Goal: Task Accomplishment & Management: Manage account settings

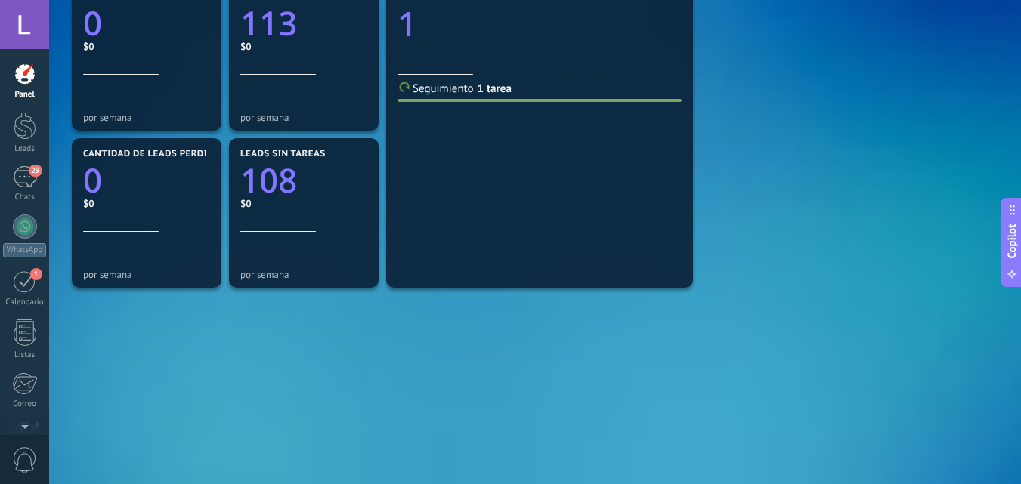
scroll to position [23, 0]
click at [39, 76] on link "Panel" at bounding box center [24, 81] width 49 height 37
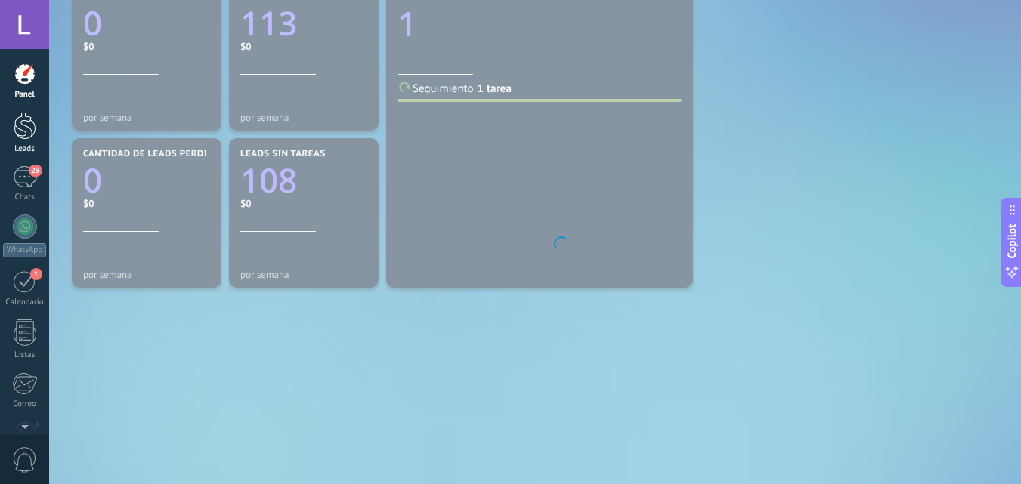
click at [26, 133] on div at bounding box center [25, 126] width 23 height 28
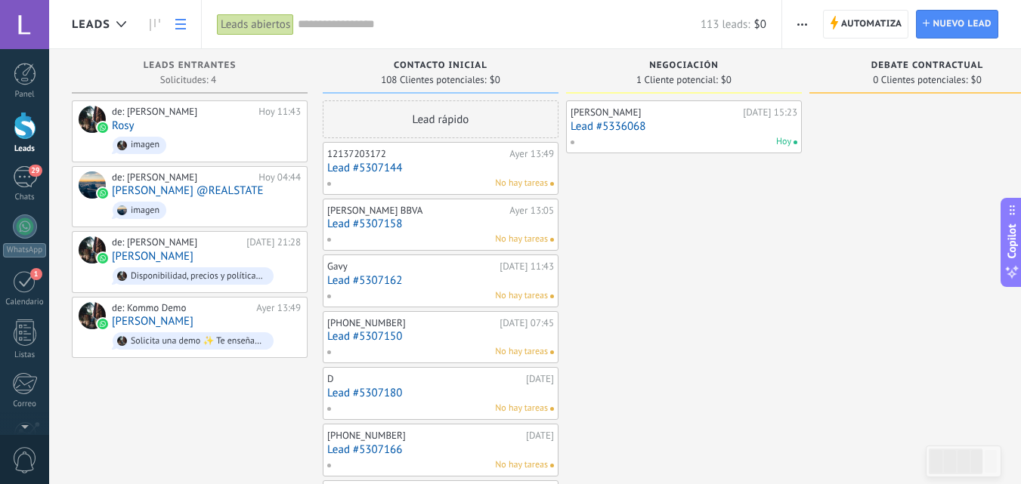
click at [184, 17] on link at bounding box center [181, 24] width 26 height 29
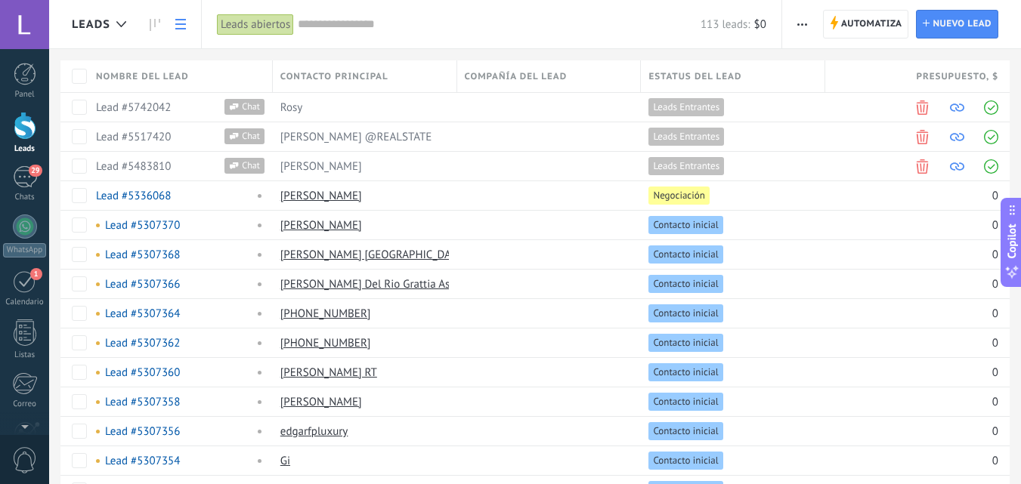
click at [342, 11] on div "113 leads: $0" at bounding box center [532, 24] width 469 height 48
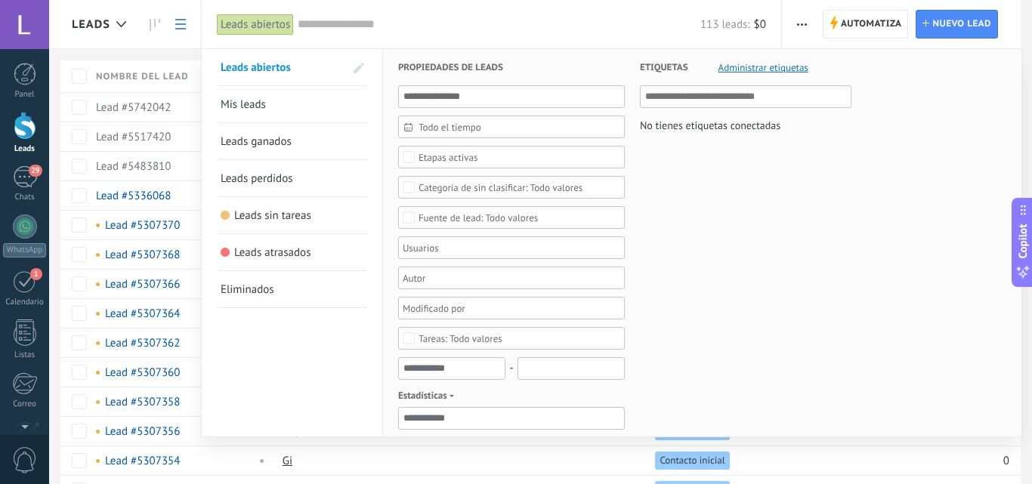
click at [338, 20] on input "text" at bounding box center [499, 25] width 403 height 16
click at [23, 224] on div at bounding box center [25, 227] width 24 height 24
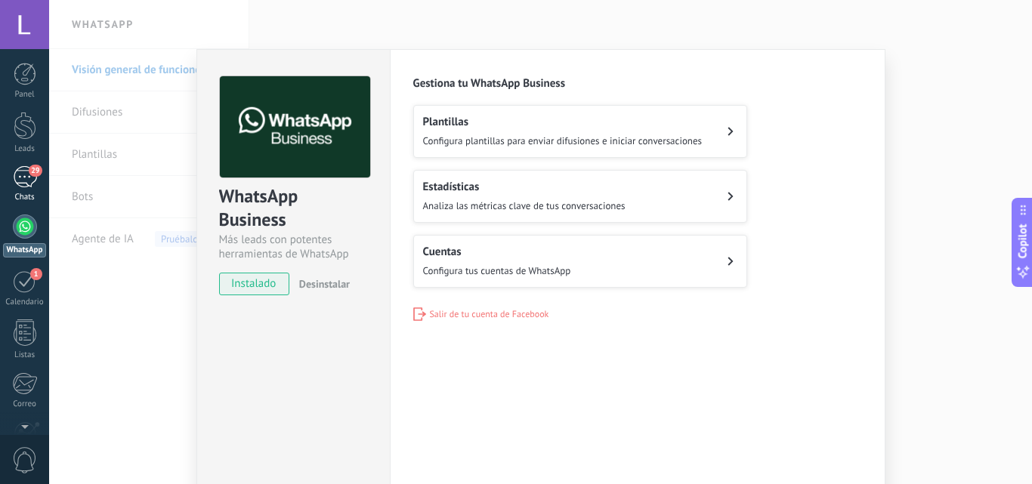
click at [33, 184] on div "29" at bounding box center [25, 177] width 24 height 22
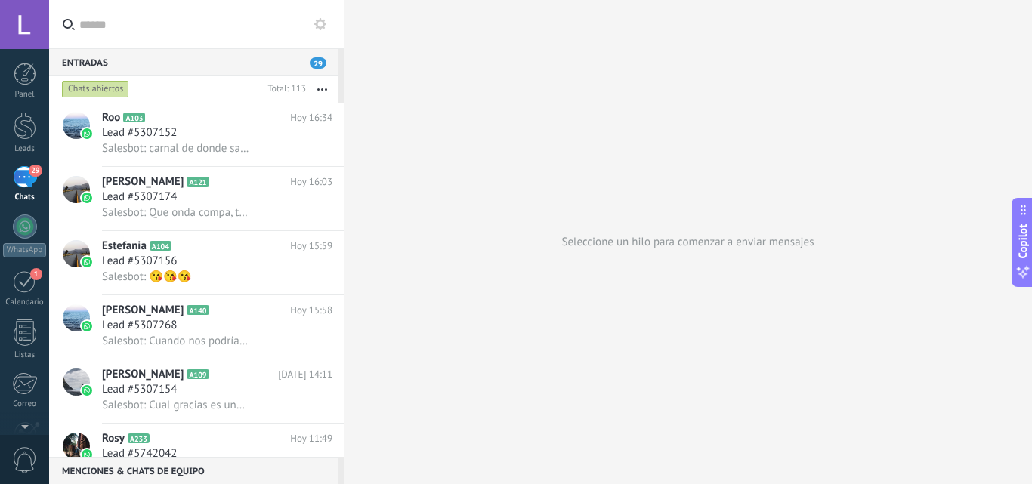
click at [321, 20] on use at bounding box center [320, 24] width 12 height 12
click at [0, 0] on div "Herramientas del chat" at bounding box center [0, 0] width 0 height 0
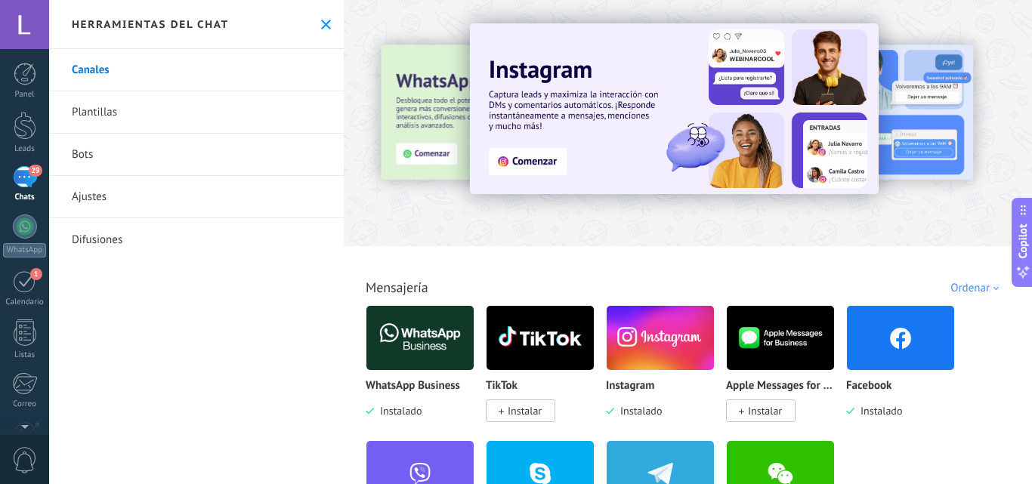
click at [321, 24] on icon at bounding box center [326, 25] width 10 height 10
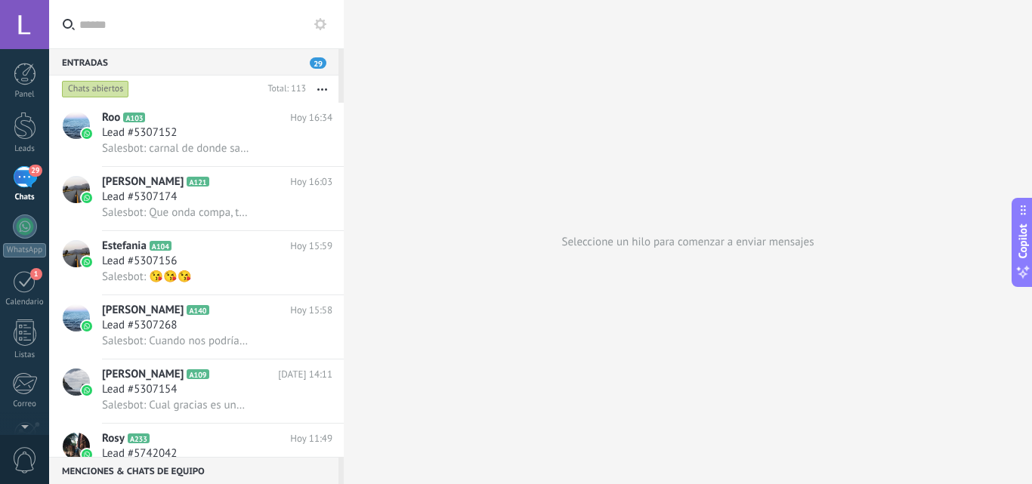
click at [188, 29] on input "text" at bounding box center [205, 24] width 252 height 48
click at [321, 86] on button "button" at bounding box center [322, 89] width 32 height 27
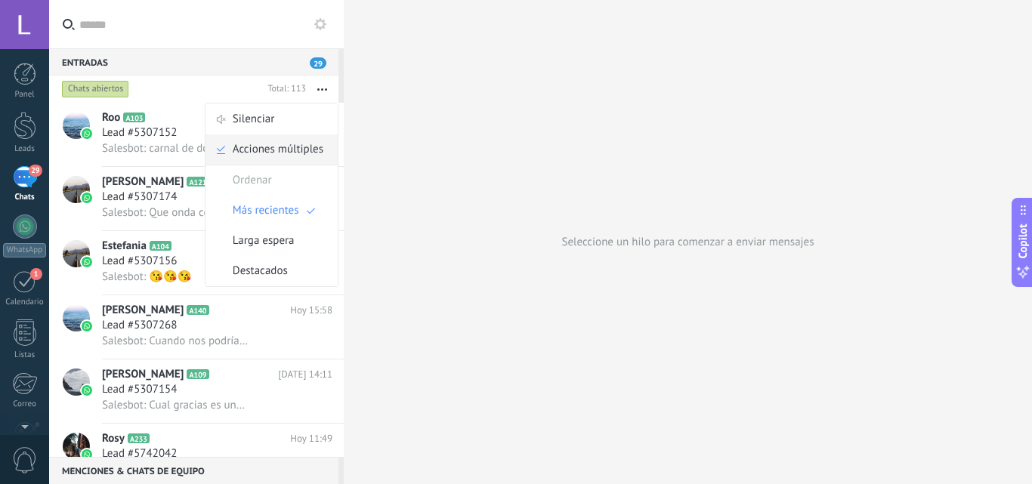
click at [286, 149] on span "Acciones múltiples" at bounding box center [278, 150] width 91 height 30
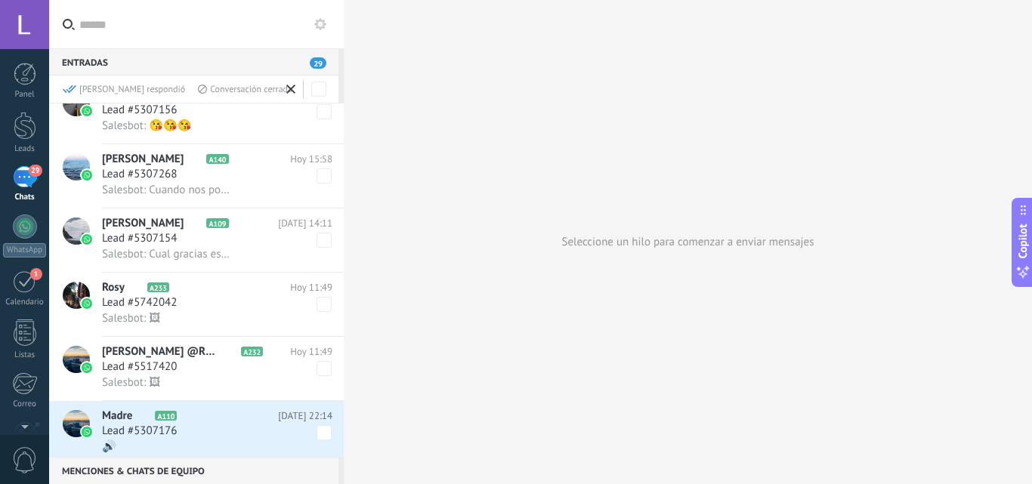
scroll to position [227, 0]
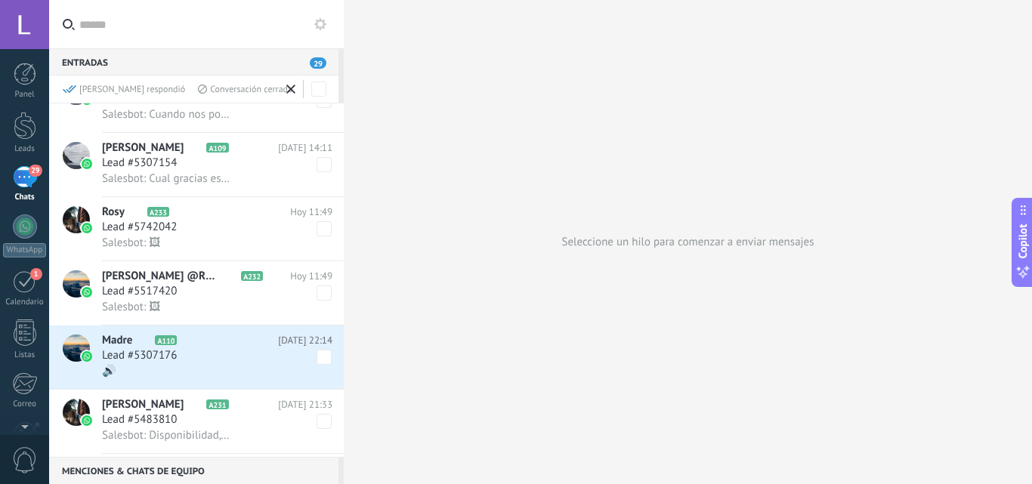
click at [124, 227] on span "Lead #5742042" at bounding box center [149, 227] width 94 height 15
click at [128, 281] on span "[PERSON_NAME] @REALSTATE" at bounding box center [170, 276] width 136 height 15
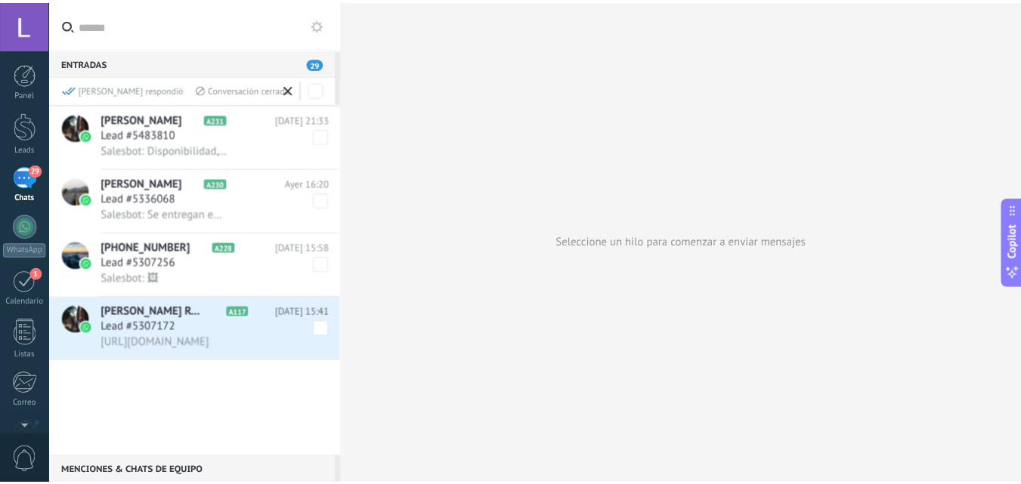
scroll to position [76, 0]
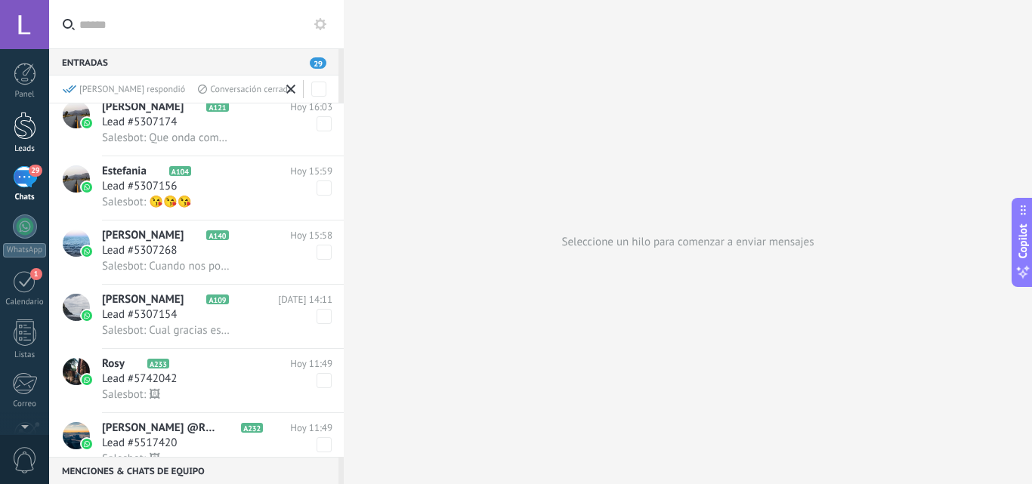
click at [36, 130] on div at bounding box center [25, 126] width 23 height 28
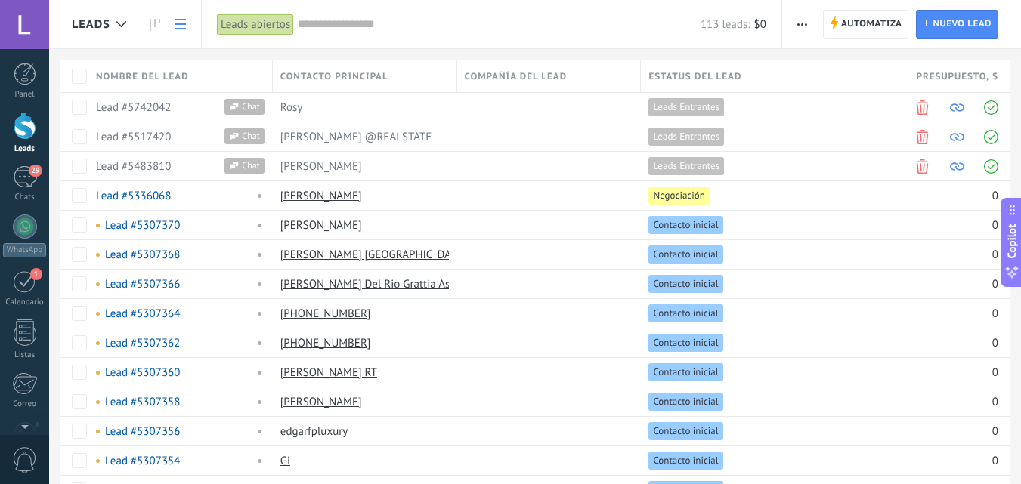
click at [30, 128] on div at bounding box center [25, 126] width 23 height 28
click at [688, 104] on span "Leads Entrantes" at bounding box center [686, 108] width 67 height 14
click at [688, 105] on span "Leads Entrantes" at bounding box center [686, 108] width 67 height 14
click at [671, 132] on span "Leads Entrantes" at bounding box center [686, 137] width 67 height 14
click at [308, 161] on div "[PERSON_NAME]" at bounding box center [361, 166] width 177 height 29
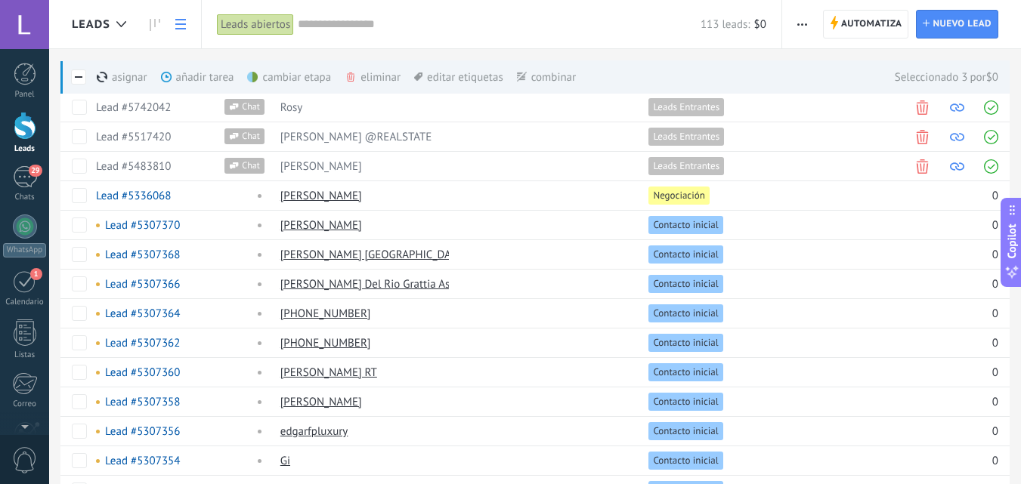
click at [300, 79] on div "cambiar etapa màs" at bounding box center [314, 76] width 135 height 33
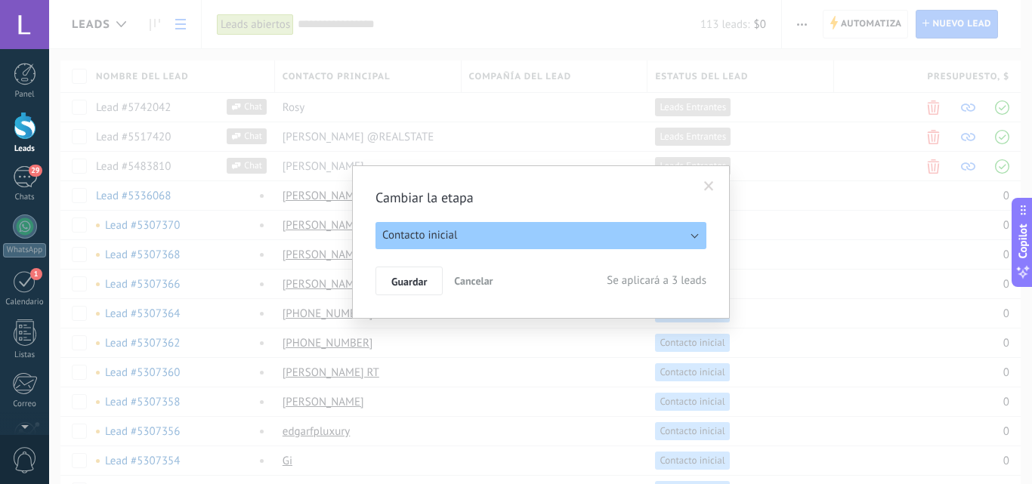
click at [651, 248] on button "Contacto inicial" at bounding box center [541, 235] width 331 height 27
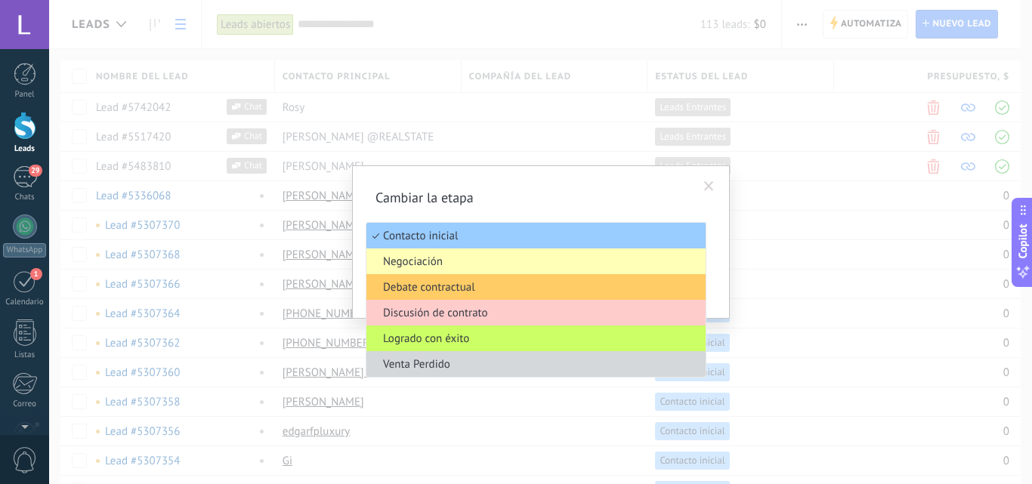
click at [543, 255] on span "Negociación" at bounding box center [534, 262] width 335 height 14
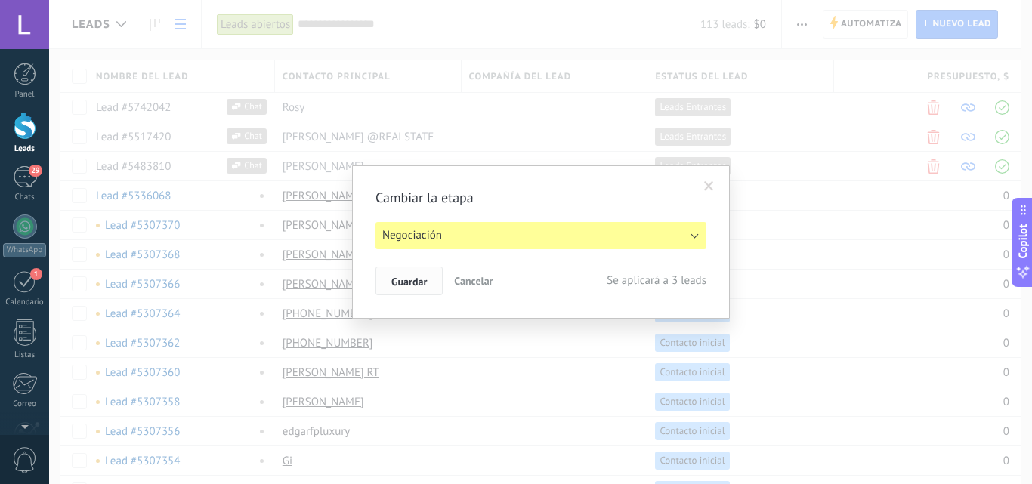
click at [422, 280] on span "Guardar" at bounding box center [409, 282] width 36 height 11
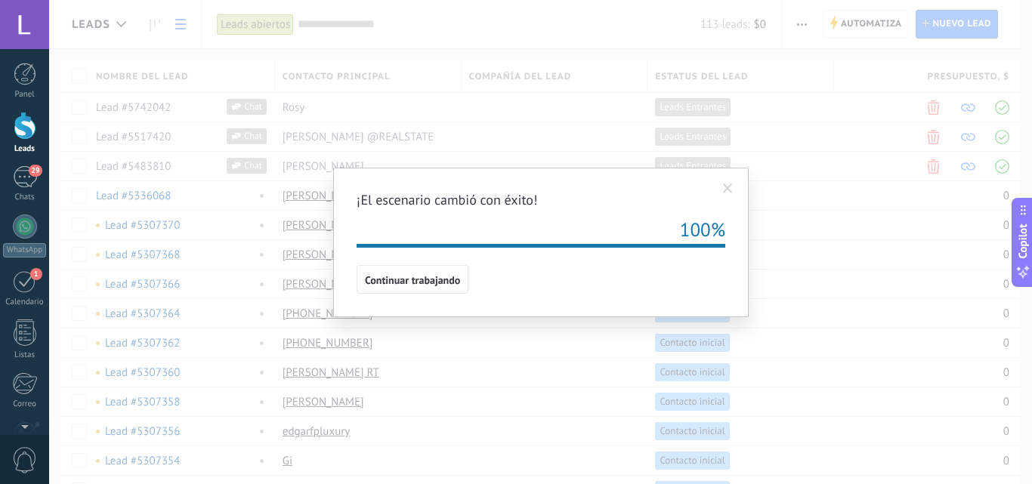
click at [431, 284] on span "Continuar trabajando" at bounding box center [412, 280] width 95 height 11
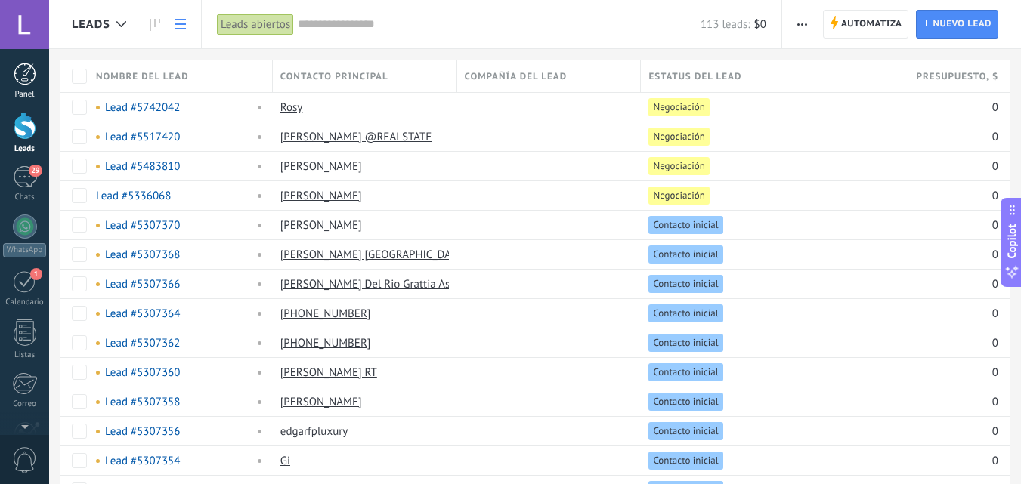
click at [24, 84] on div at bounding box center [25, 74] width 23 height 23
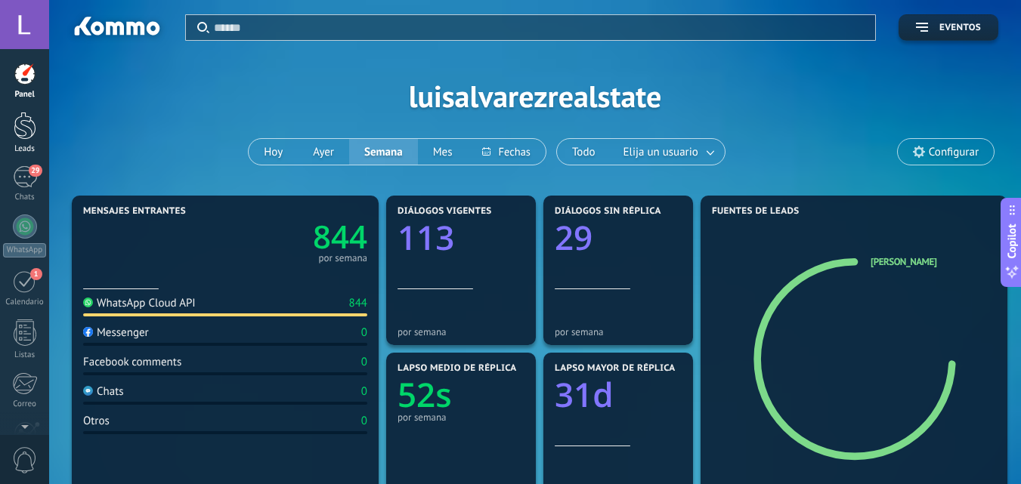
click at [27, 133] on div at bounding box center [25, 126] width 23 height 28
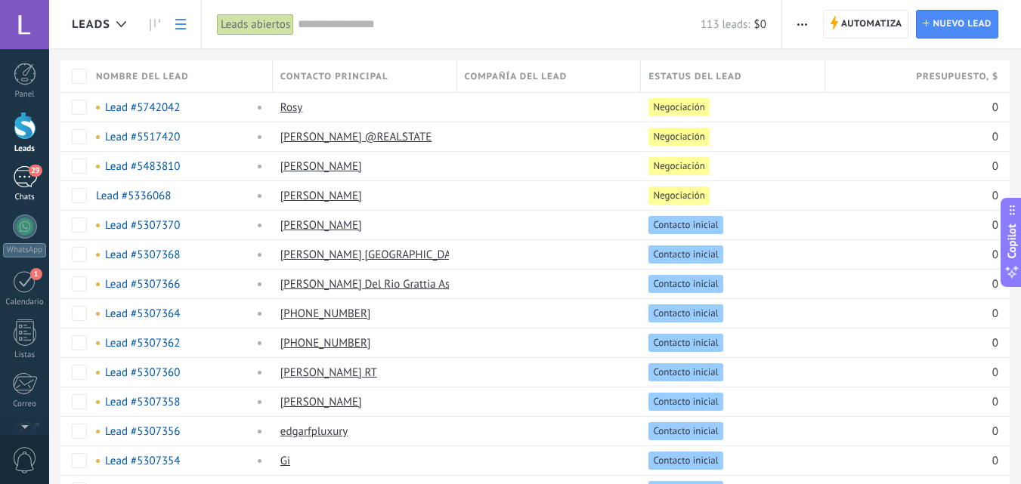
click at [23, 178] on div "29" at bounding box center [25, 177] width 24 height 22
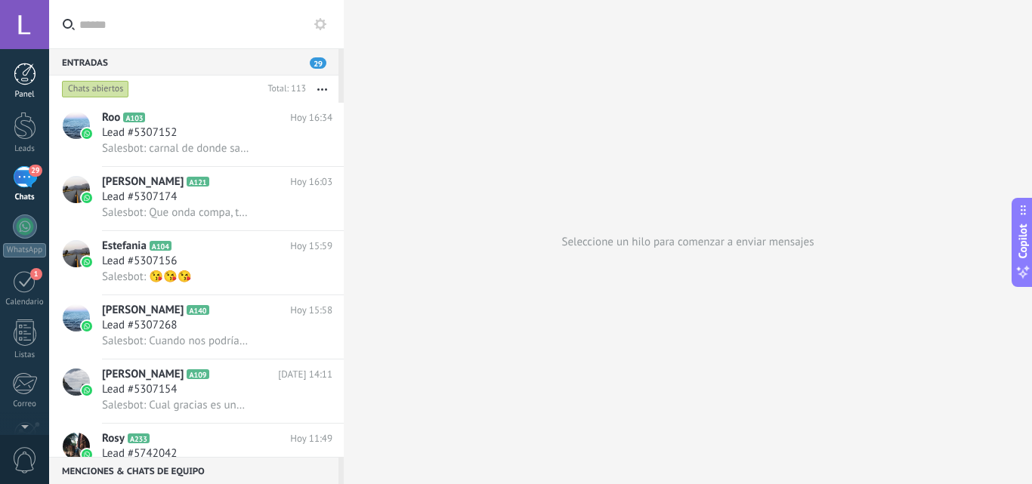
click at [20, 74] on div at bounding box center [25, 74] width 23 height 23
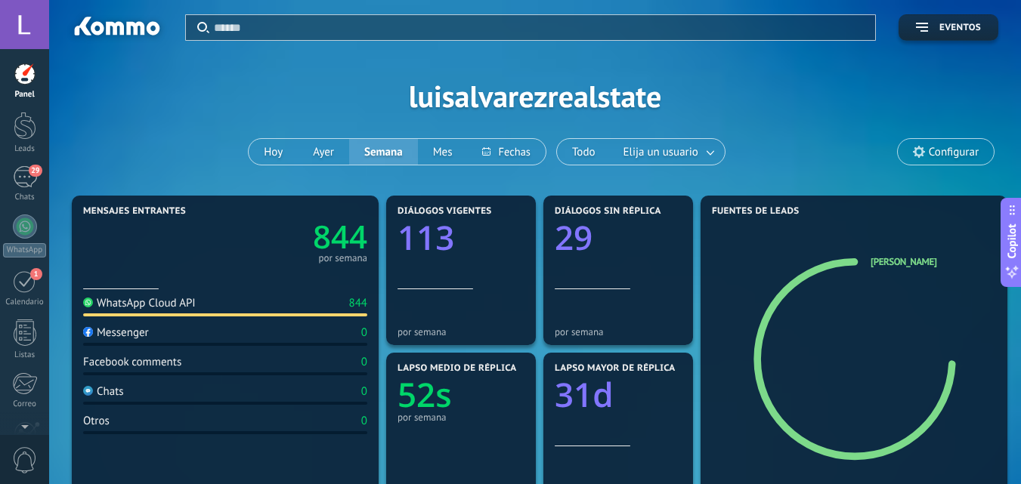
scroll to position [76, 0]
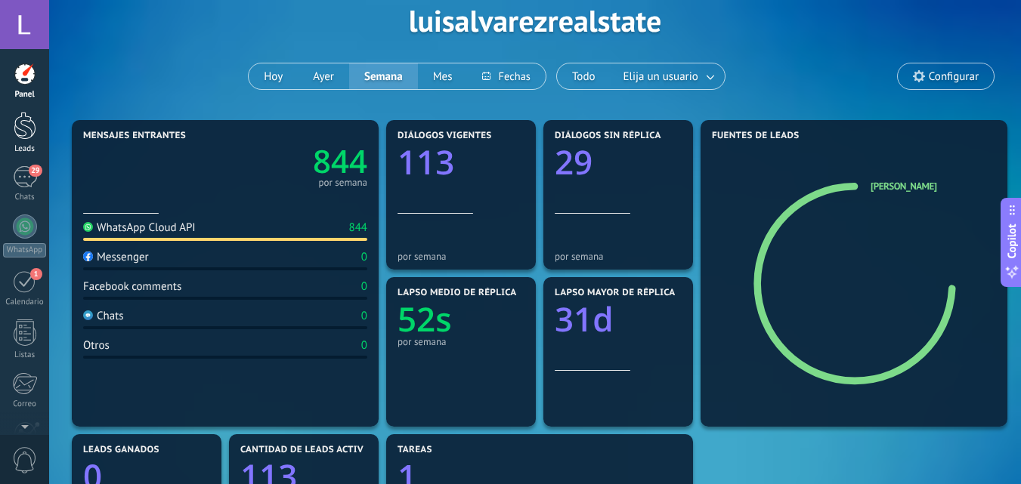
click at [12, 128] on link "Leads" at bounding box center [24, 133] width 49 height 42
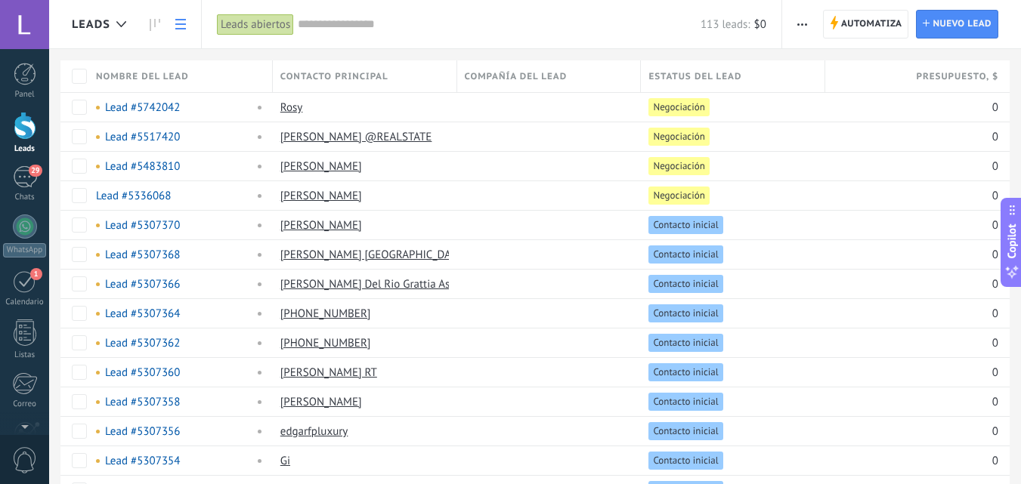
click at [107, 17] on span "Leads" at bounding box center [91, 24] width 39 height 14
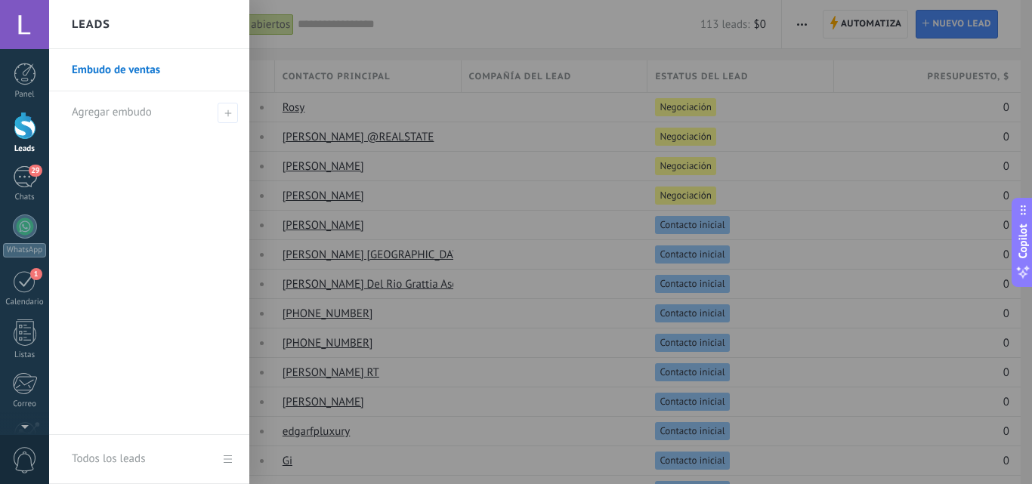
click at [111, 76] on link "Embudo de ventas" at bounding box center [153, 70] width 162 height 42
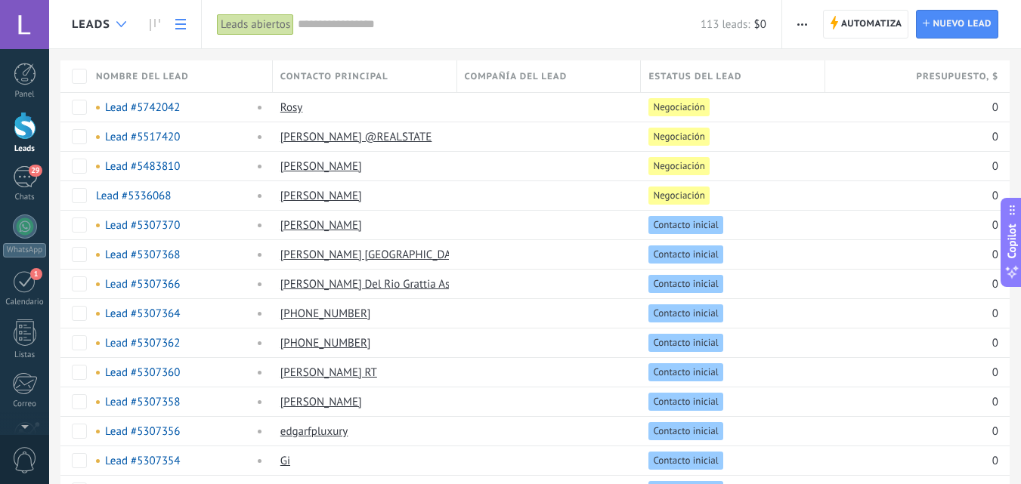
click at [128, 23] on div at bounding box center [121, 24] width 25 height 29
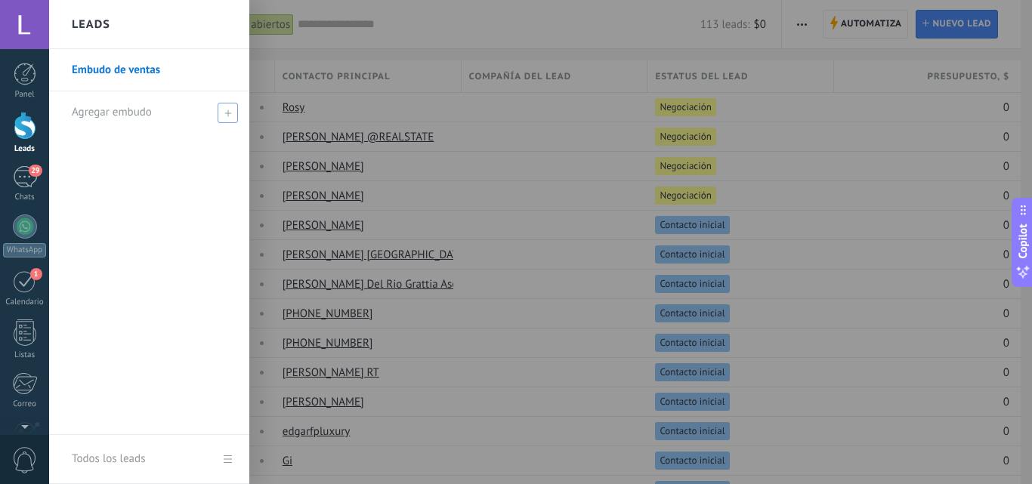
click at [122, 109] on span "Agregar embudo" at bounding box center [112, 112] width 80 height 14
click at [27, 126] on div at bounding box center [25, 126] width 23 height 28
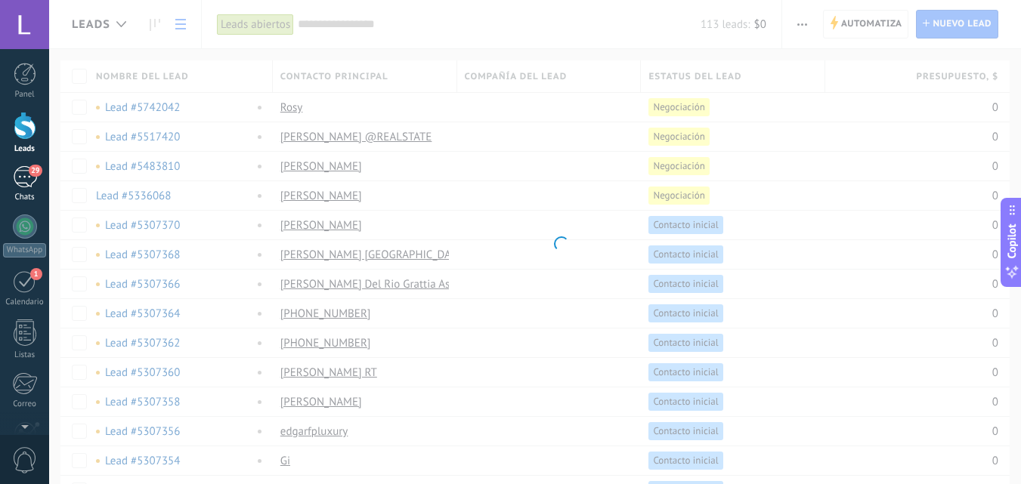
click at [30, 169] on span "29" at bounding box center [35, 171] width 13 height 12
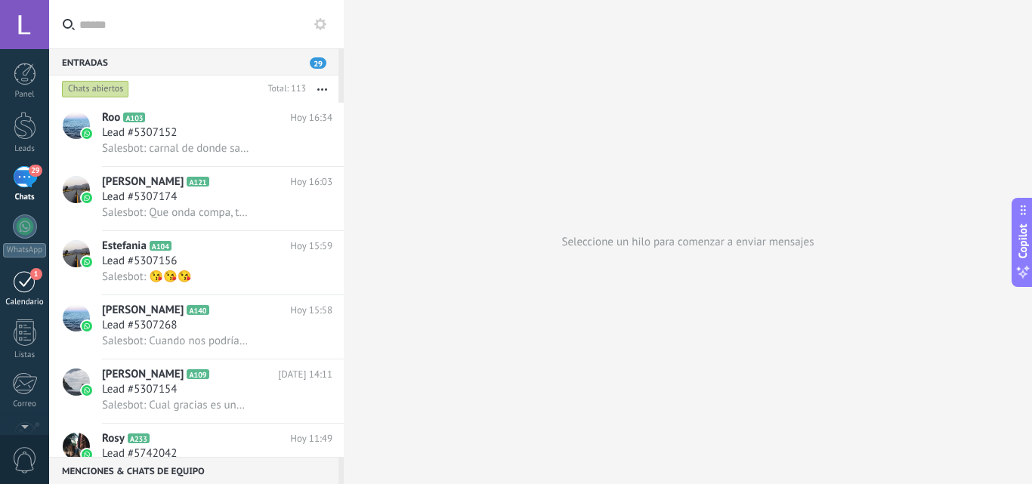
click at [26, 299] on div "Calendario" at bounding box center [25, 303] width 44 height 10
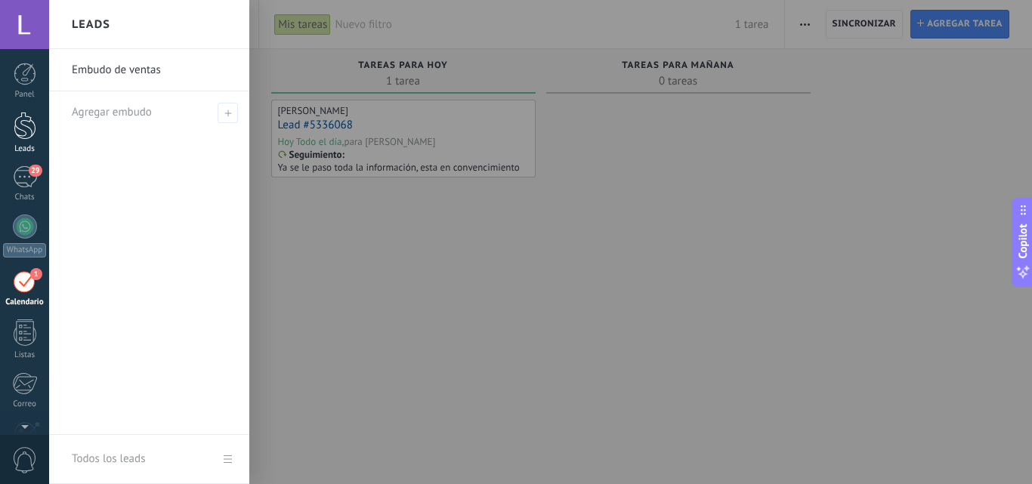
click at [26, 139] on div at bounding box center [25, 126] width 23 height 28
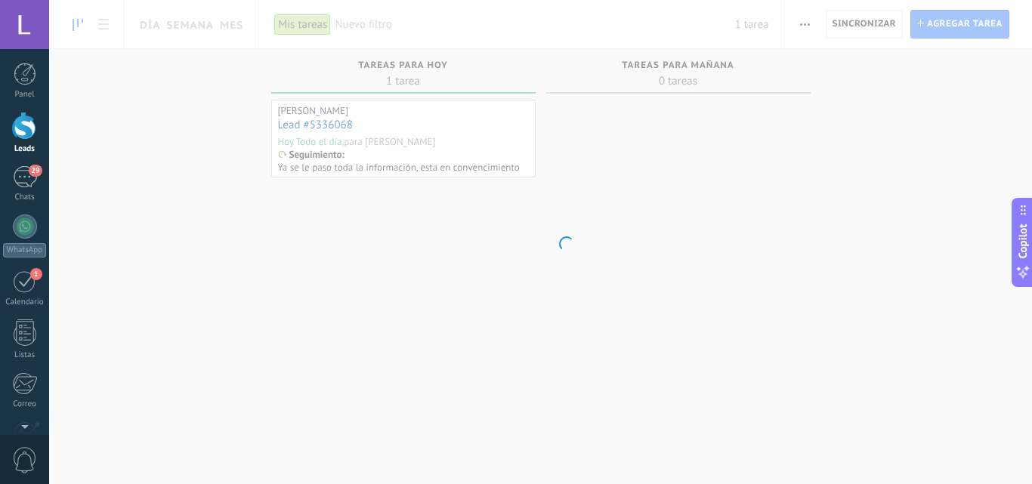
click at [25, 233] on div at bounding box center [25, 227] width 24 height 24
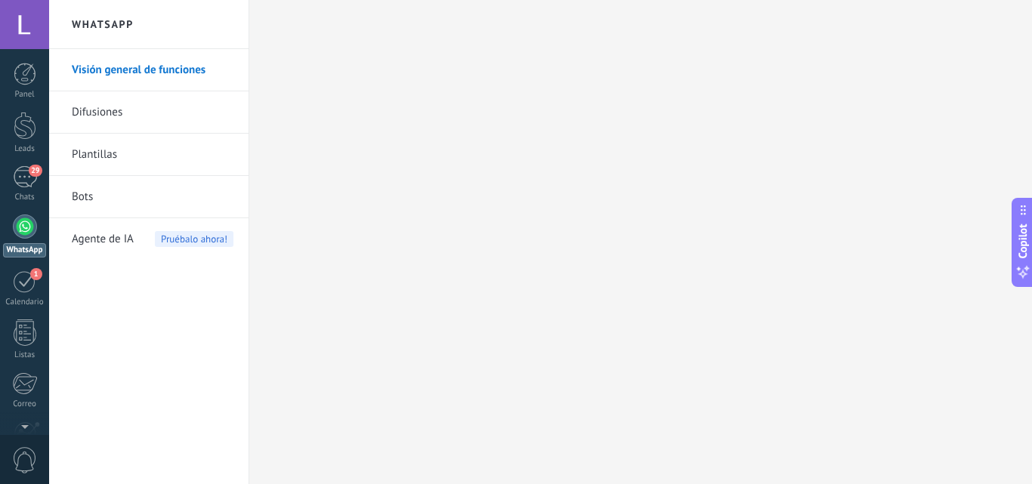
click at [124, 15] on h2 "WhatsApp" at bounding box center [149, 24] width 162 height 49
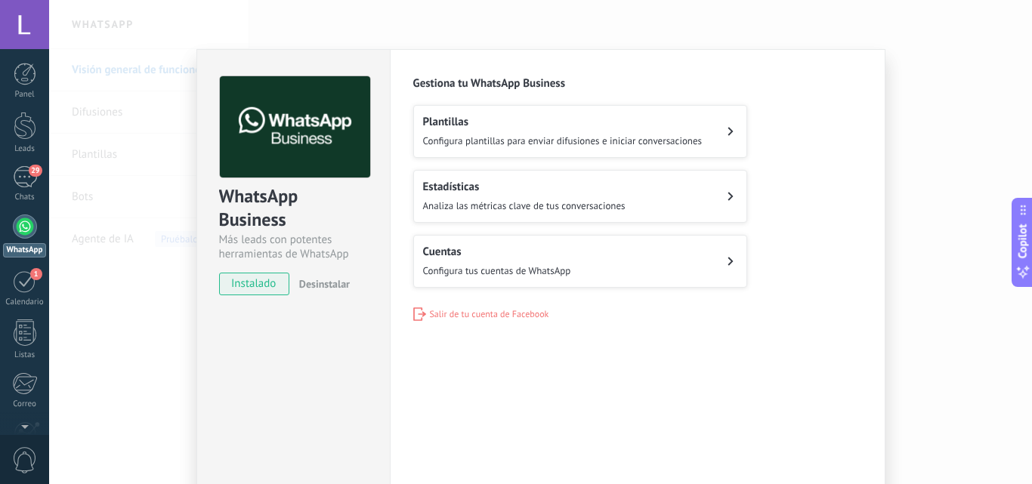
click at [506, 268] on span "Configura tus cuentas de WhatsApp" at bounding box center [497, 270] width 148 height 13
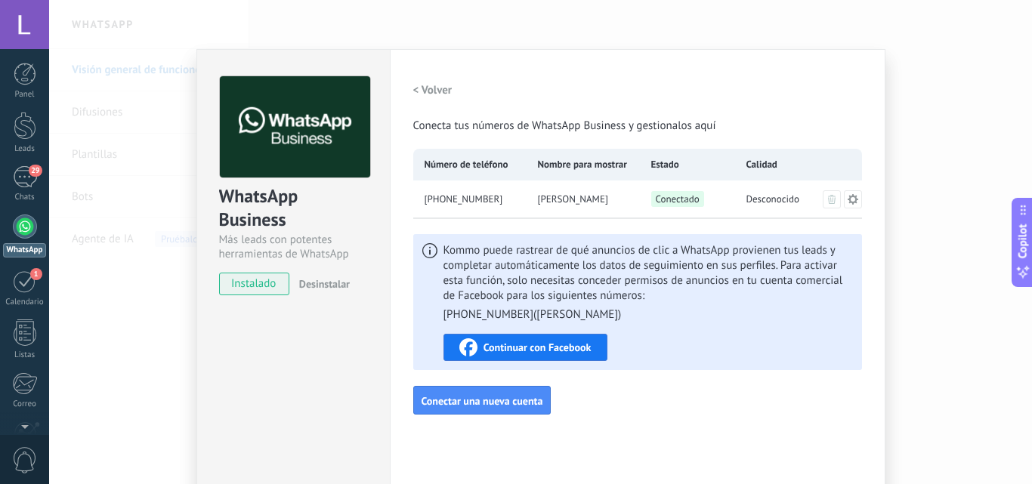
click at [536, 348] on span "Continuar con Facebook" at bounding box center [538, 347] width 108 height 11
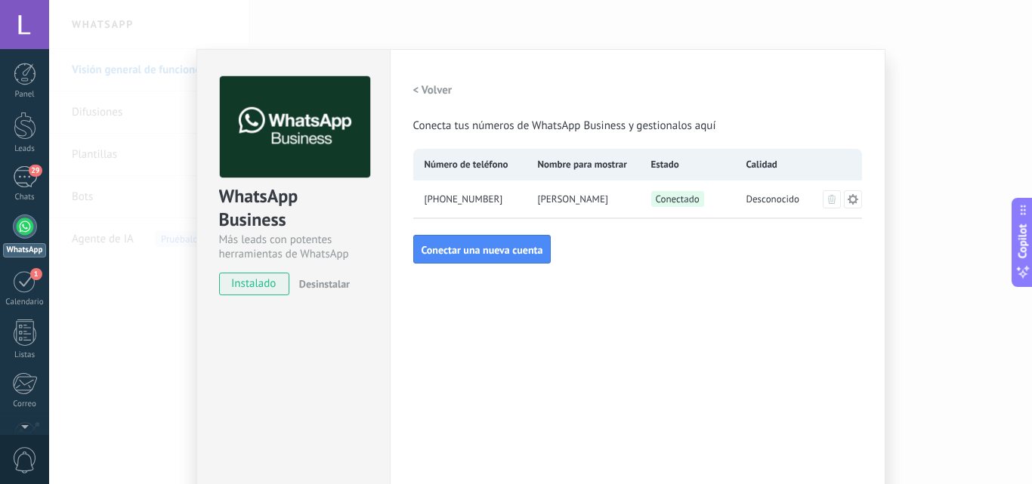
click at [847, 199] on icon at bounding box center [852, 198] width 11 height 11
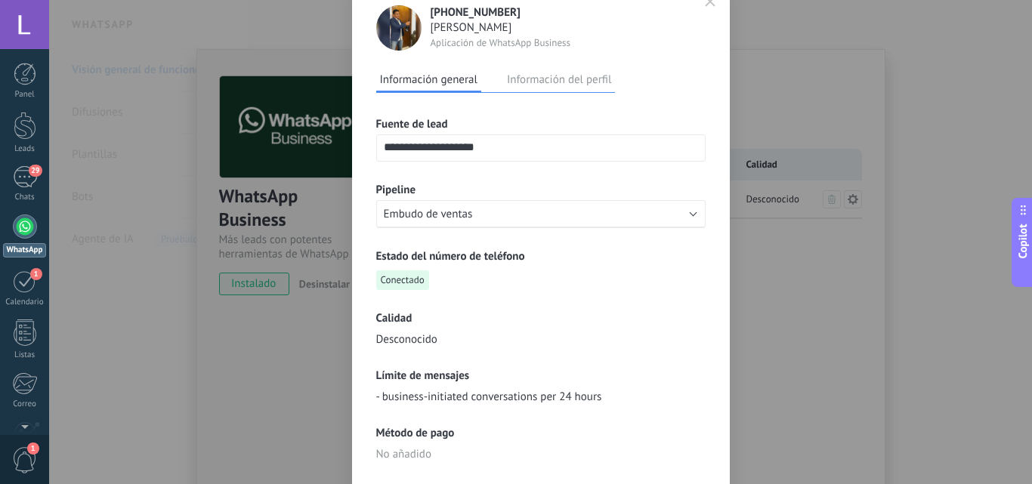
scroll to position [65, 0]
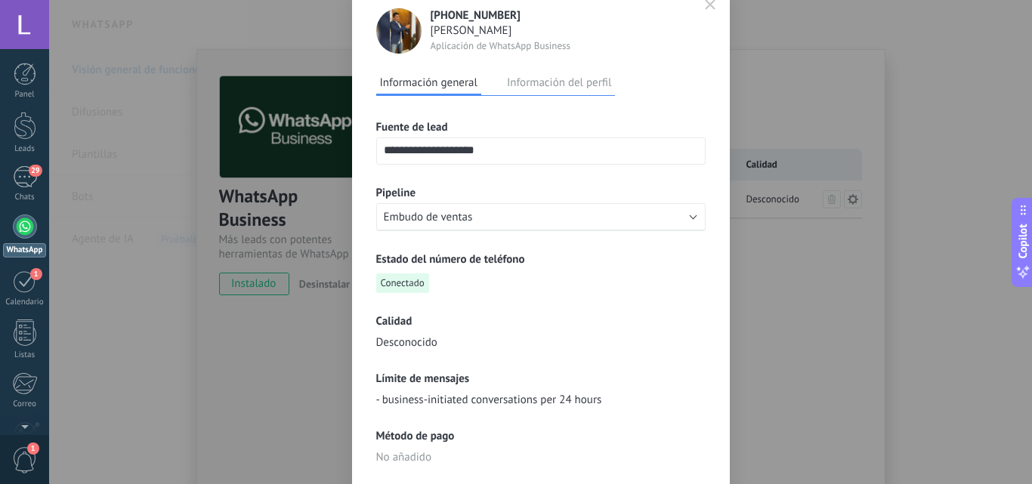
click at [549, 83] on button "Información del perfil" at bounding box center [559, 82] width 112 height 23
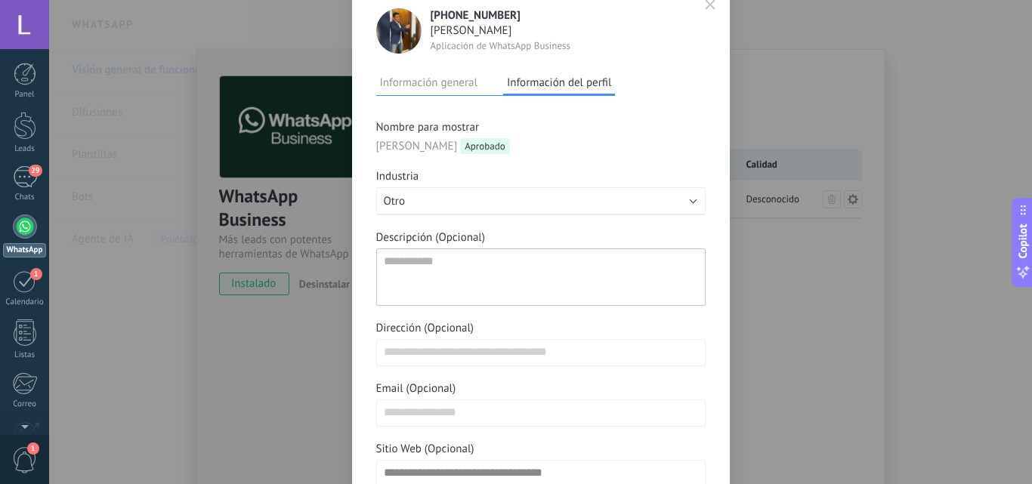
click at [741, 367] on div "**********" at bounding box center [540, 242] width 983 height 484
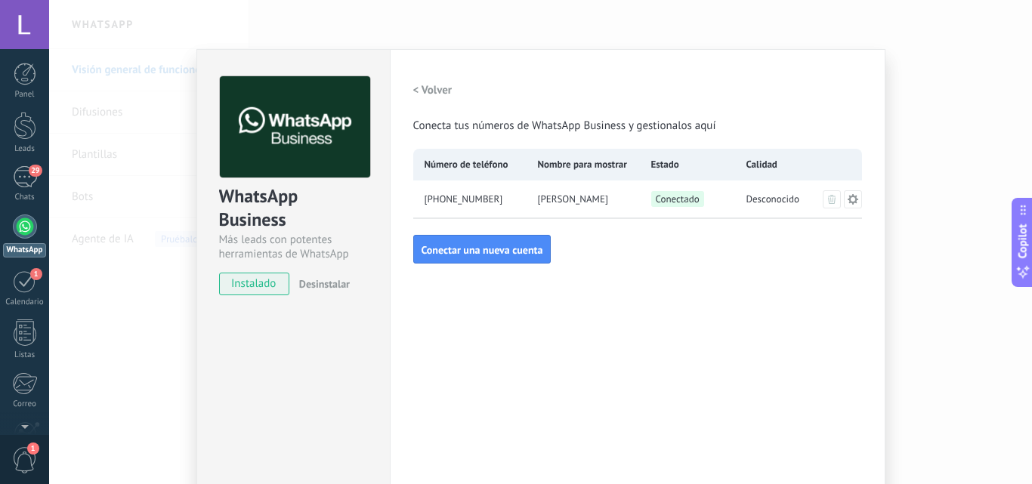
click at [518, 292] on div "Configuraciones Autorizaciones Esta pestaña registra a los usuarios que han con…" at bounding box center [638, 274] width 496 height 450
click at [778, 201] on span "Desconocido" at bounding box center [774, 199] width 54 height 15
click at [17, 227] on div at bounding box center [25, 227] width 24 height 24
click at [249, 135] on img at bounding box center [295, 127] width 150 height 102
click at [486, 113] on div "< Volver Conecta tus números de WhatsApp Business y gestionalos aquí" at bounding box center [637, 104] width 449 height 57
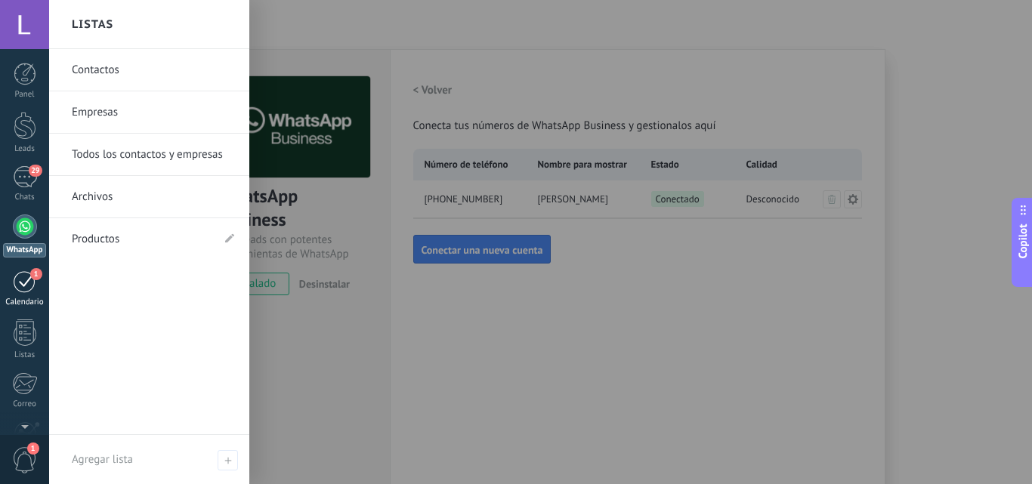
click at [31, 287] on div "1" at bounding box center [25, 281] width 24 height 23
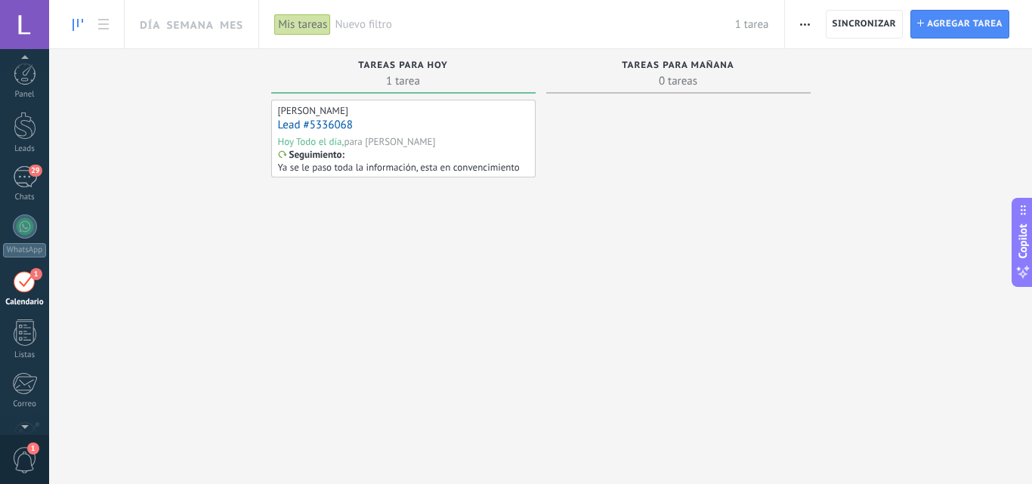
scroll to position [44, 0]
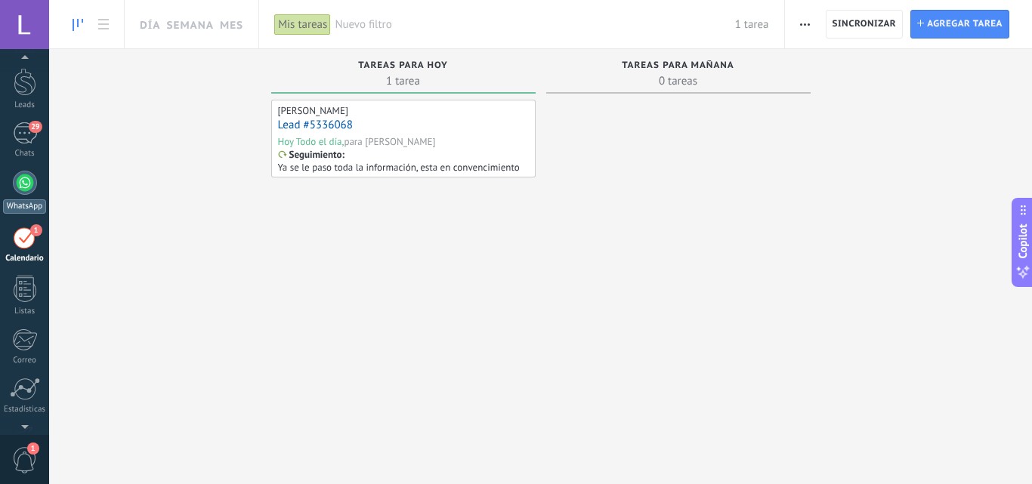
click at [30, 191] on div at bounding box center [25, 183] width 24 height 24
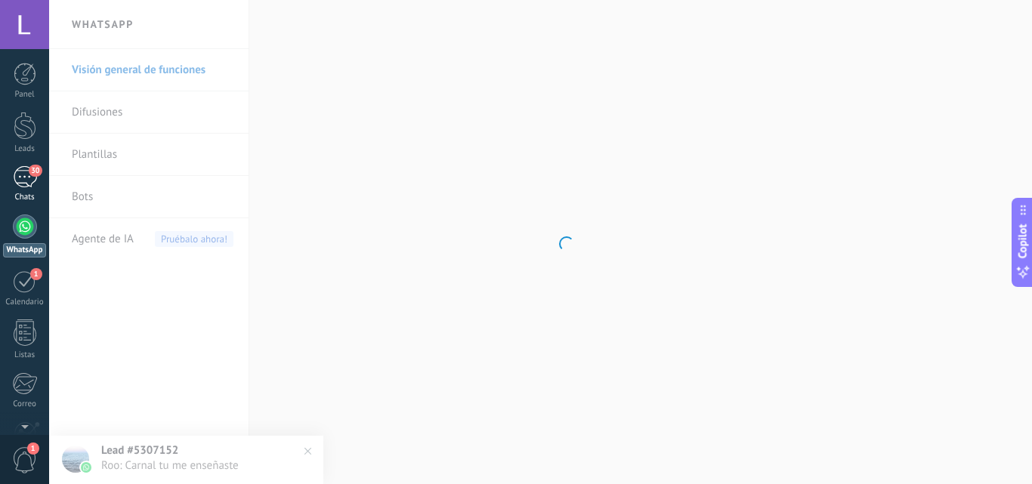
click at [25, 174] on div "30" at bounding box center [25, 177] width 24 height 22
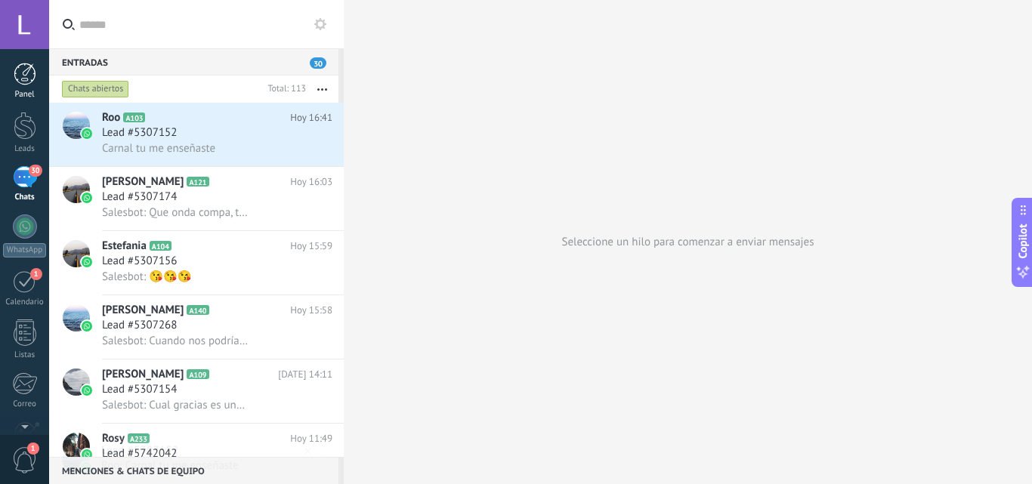
click at [24, 71] on div at bounding box center [25, 74] width 23 height 23
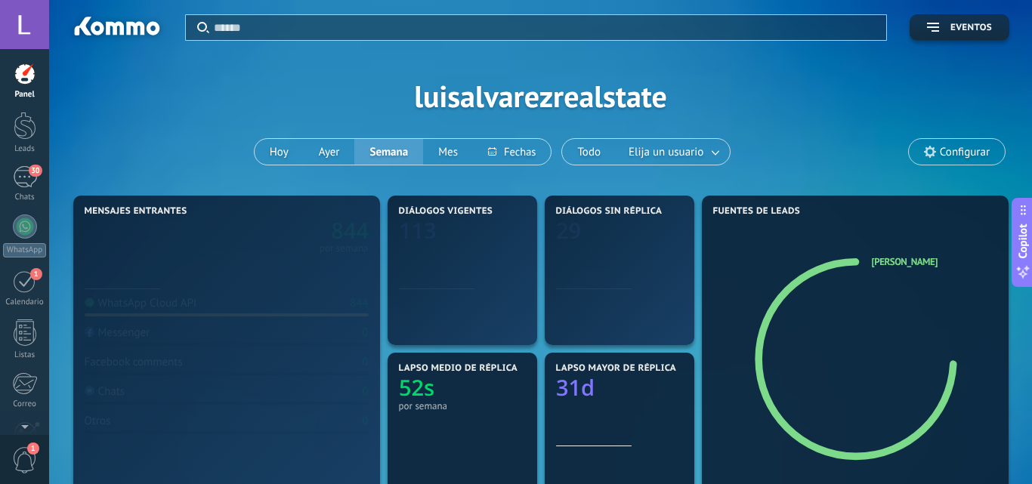
click at [31, 32] on div at bounding box center [24, 24] width 49 height 49
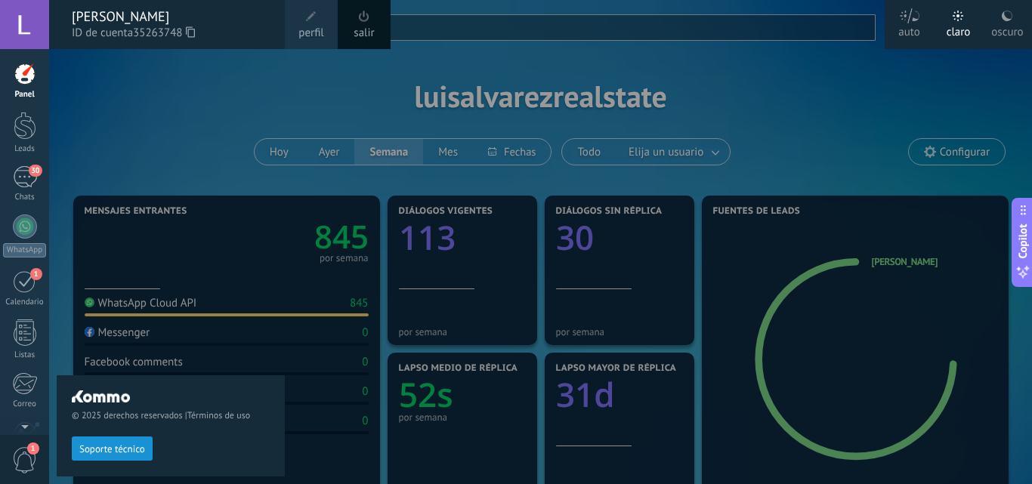
click at [214, 133] on div "© 2025 derechos reservados | Términos de uso Soporte técnico" at bounding box center [171, 266] width 228 height 435
click at [23, 94] on div "Panel" at bounding box center [25, 95] width 44 height 10
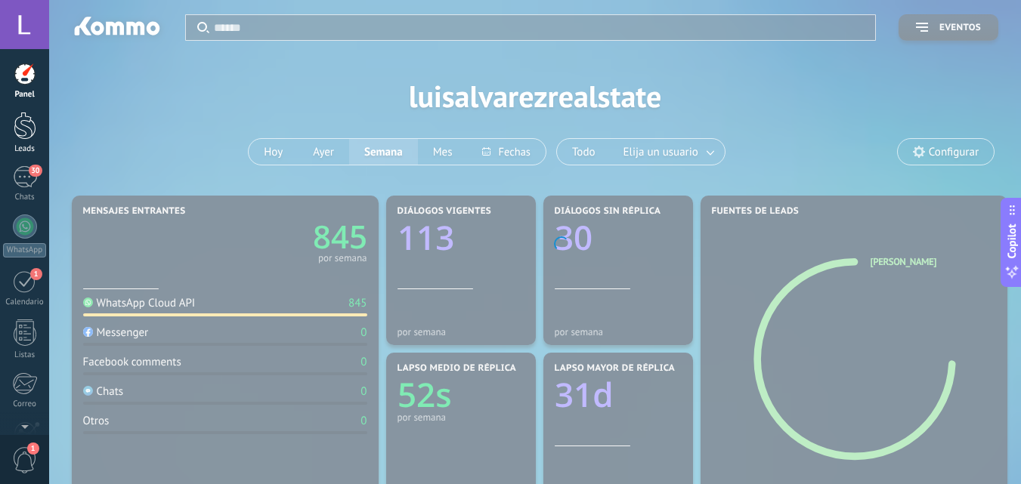
click at [22, 136] on div at bounding box center [25, 126] width 23 height 28
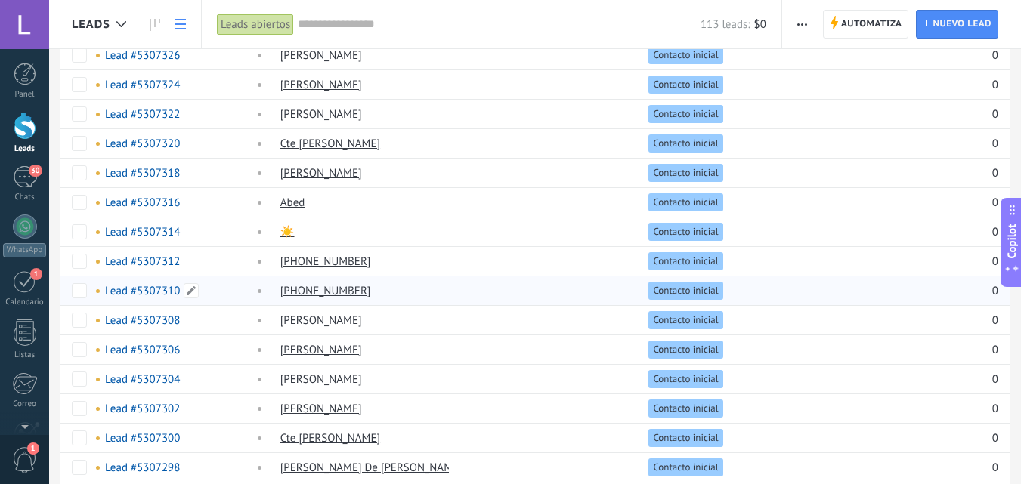
scroll to position [831, 0]
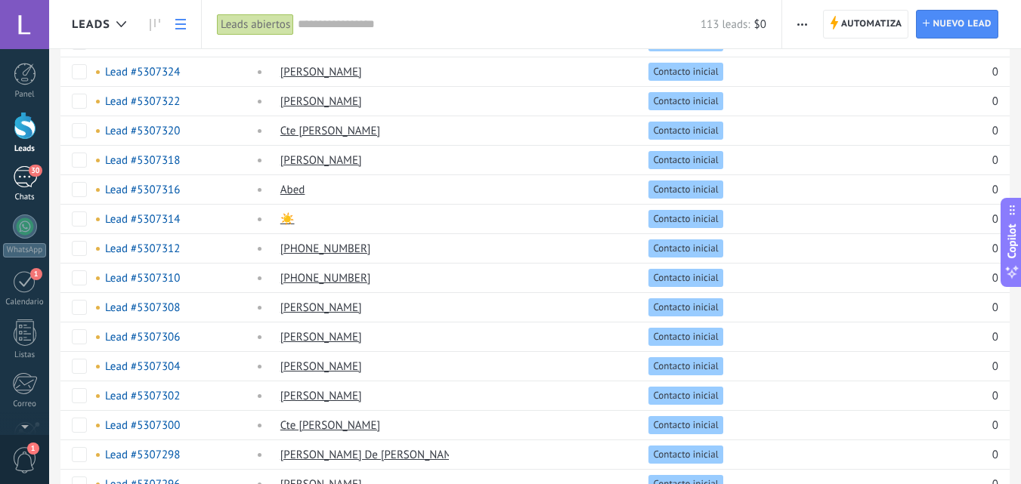
click at [32, 175] on span "30" at bounding box center [35, 171] width 13 height 12
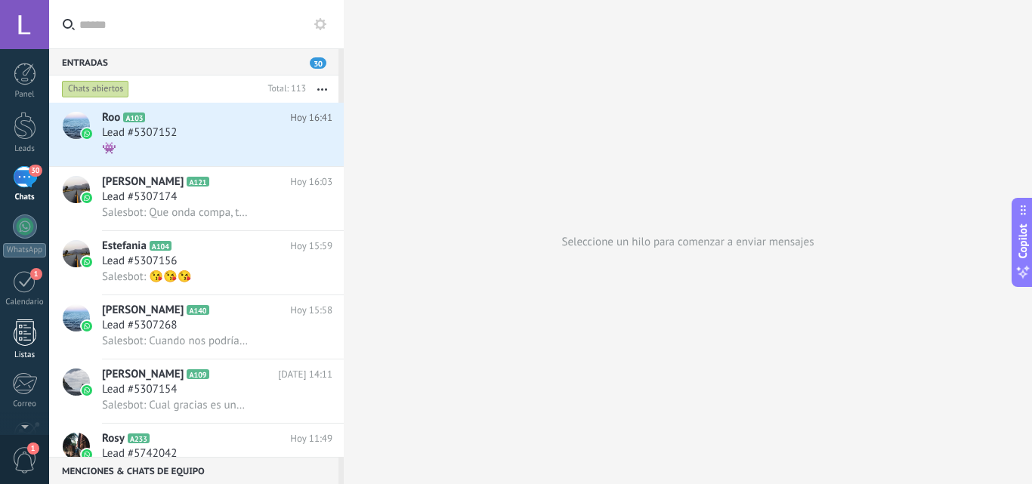
click at [20, 341] on div at bounding box center [25, 333] width 23 height 26
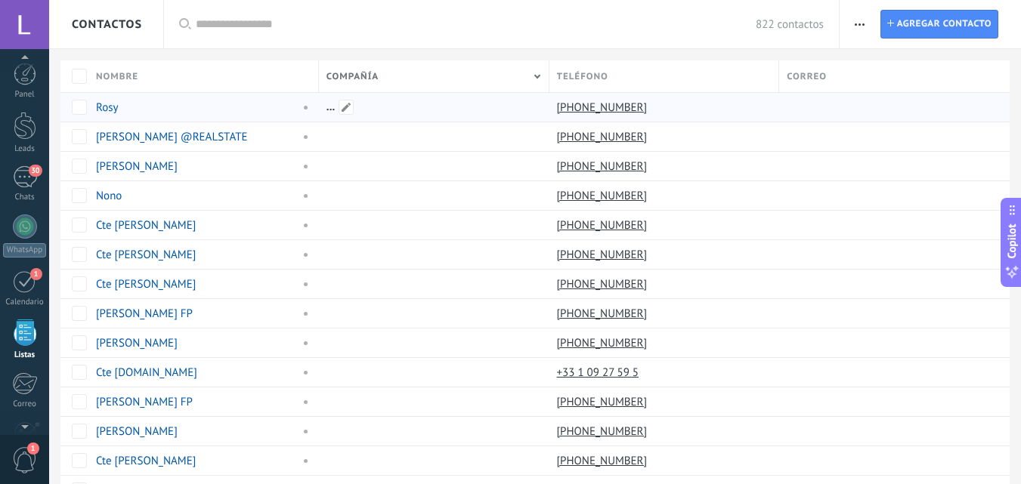
scroll to position [94, 0]
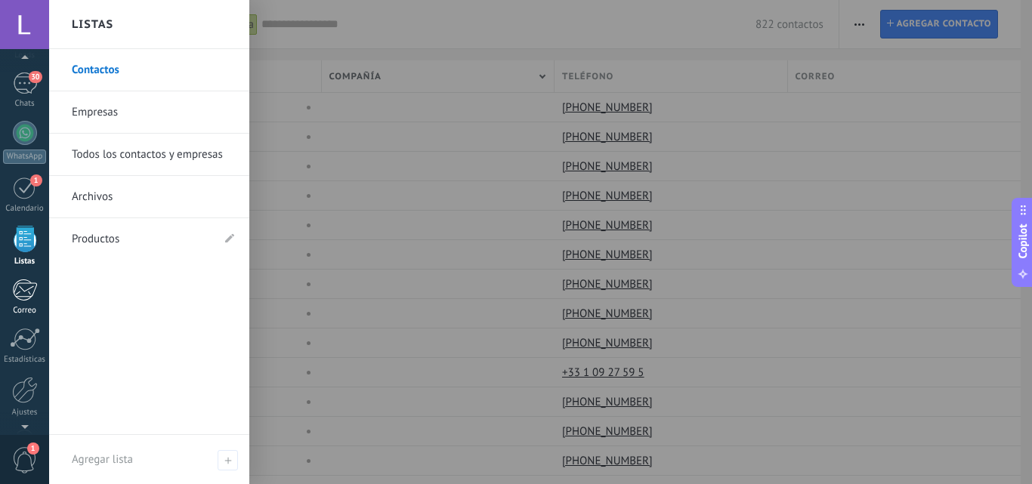
click at [28, 286] on div at bounding box center [24, 290] width 25 height 23
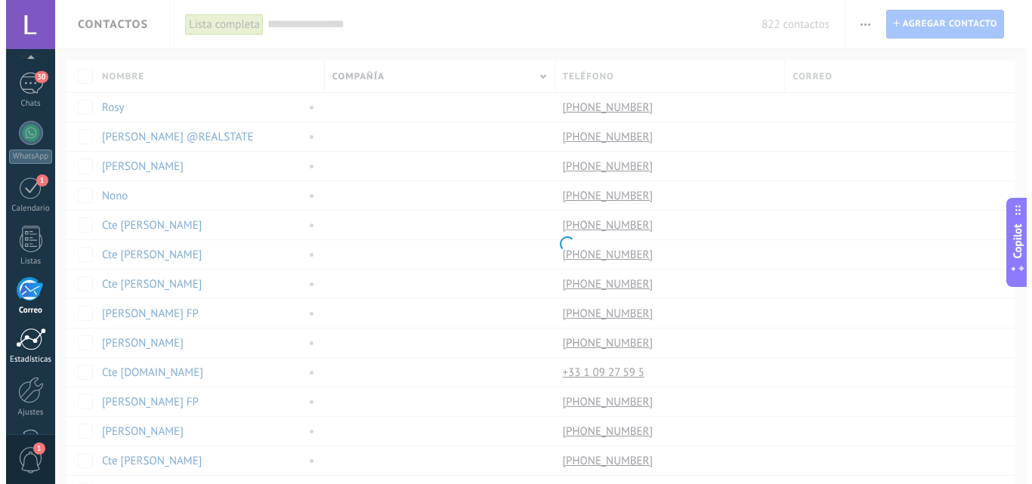
scroll to position [144, 0]
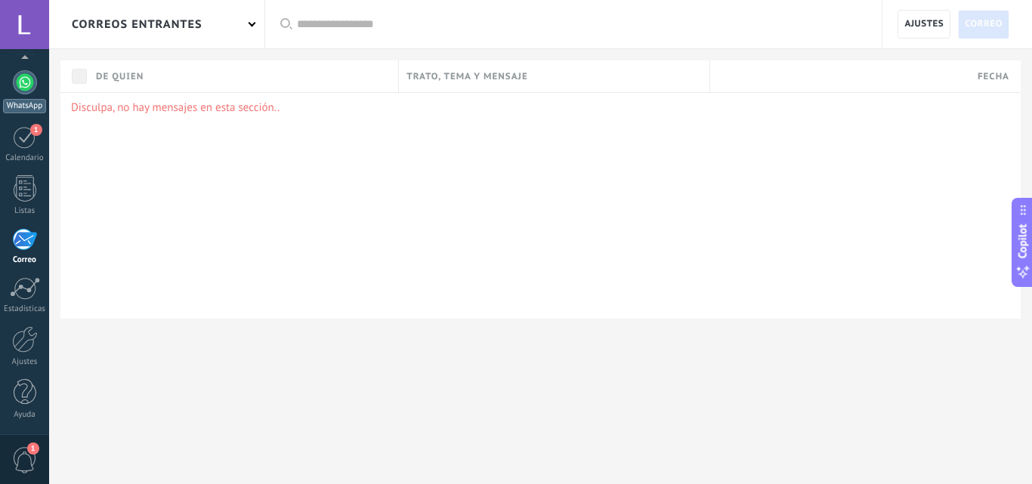
click at [31, 86] on div at bounding box center [25, 82] width 24 height 24
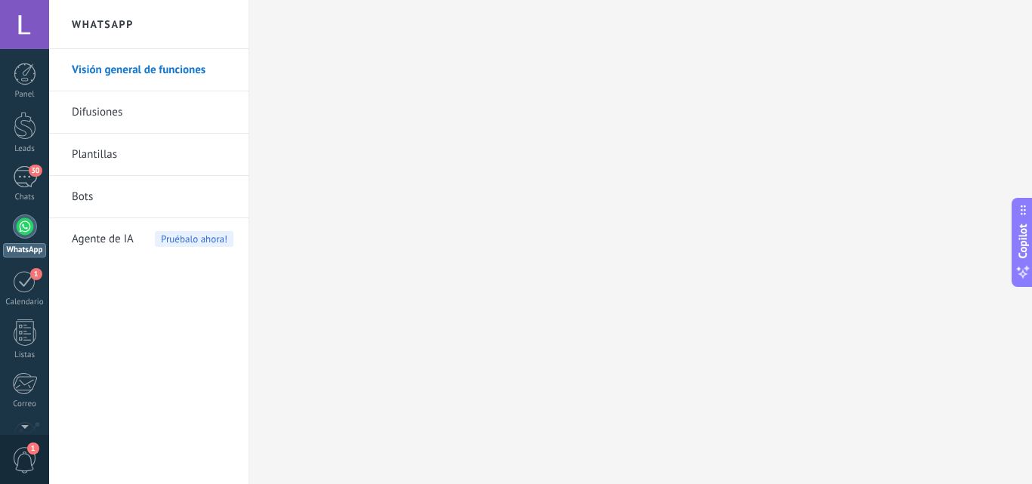
click at [111, 121] on link "Difusiones" at bounding box center [153, 112] width 162 height 42
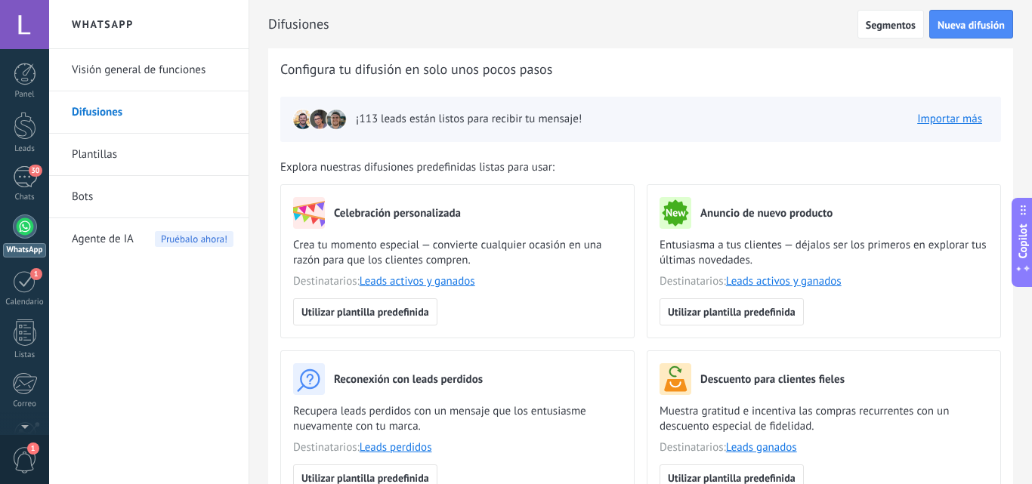
click at [90, 153] on link "Plantillas" at bounding box center [153, 155] width 162 height 42
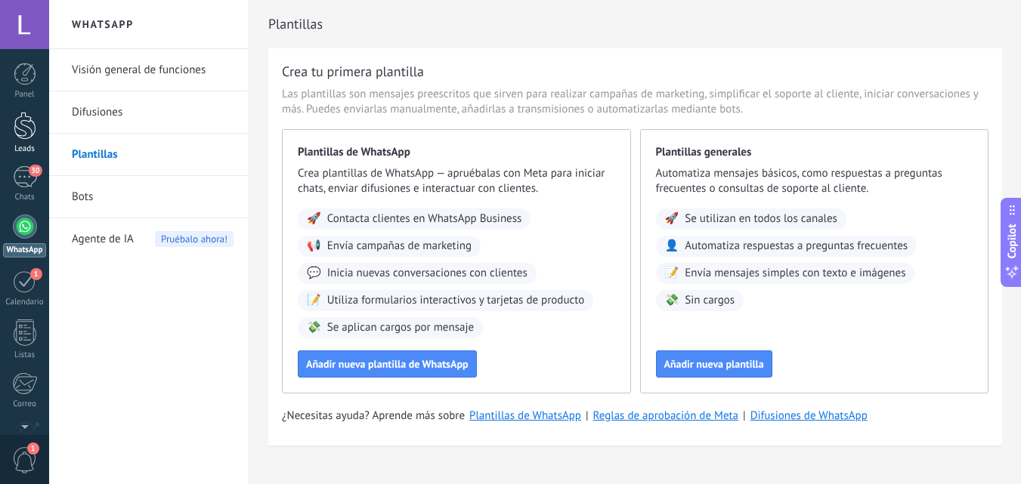
click at [33, 125] on div at bounding box center [25, 126] width 23 height 28
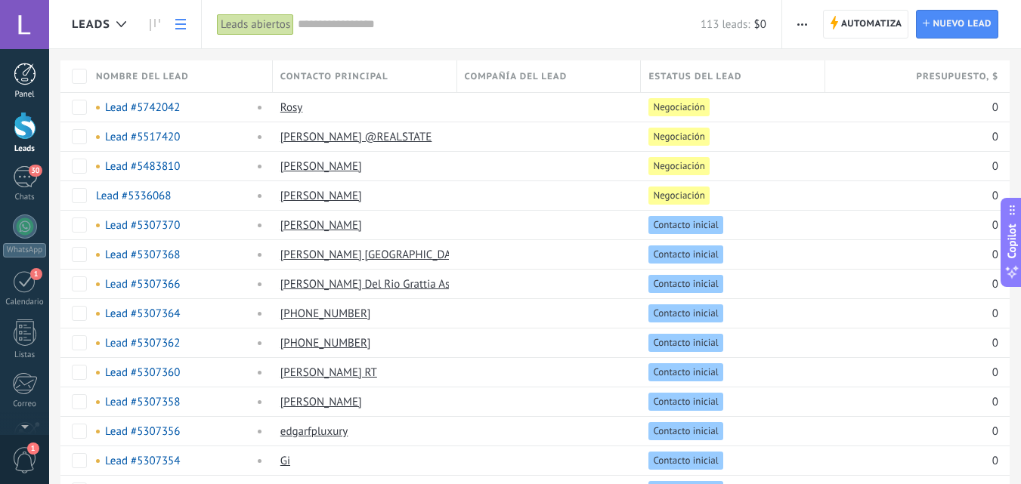
click at [22, 70] on div at bounding box center [25, 74] width 23 height 23
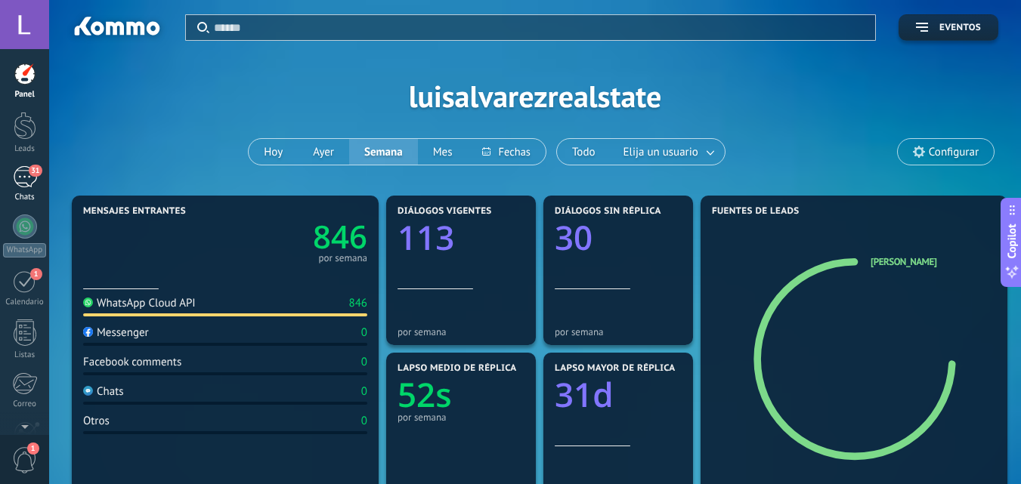
click at [30, 167] on span "31" at bounding box center [35, 171] width 13 height 12
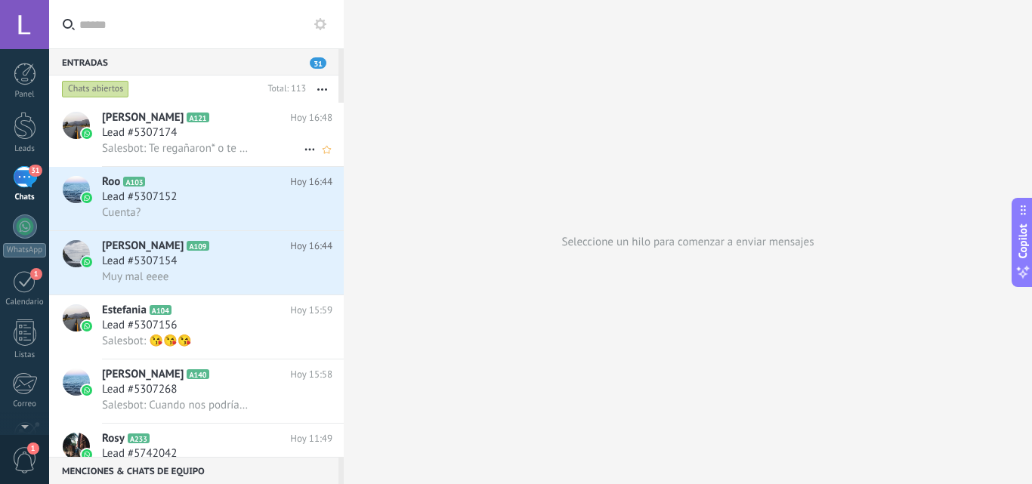
click at [210, 150] on span "Salesbot: Te regañaron* o te debo ??" at bounding box center [175, 148] width 147 height 14
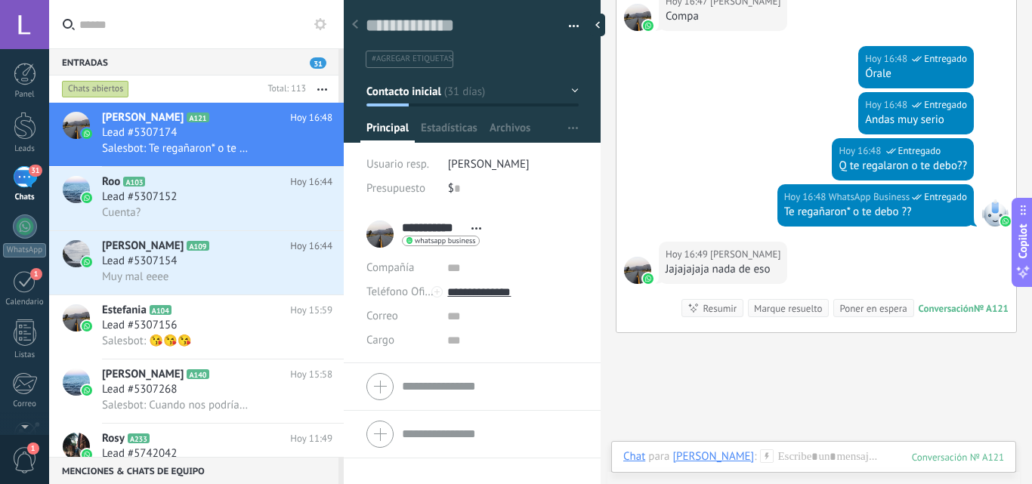
scroll to position [2795, 0]
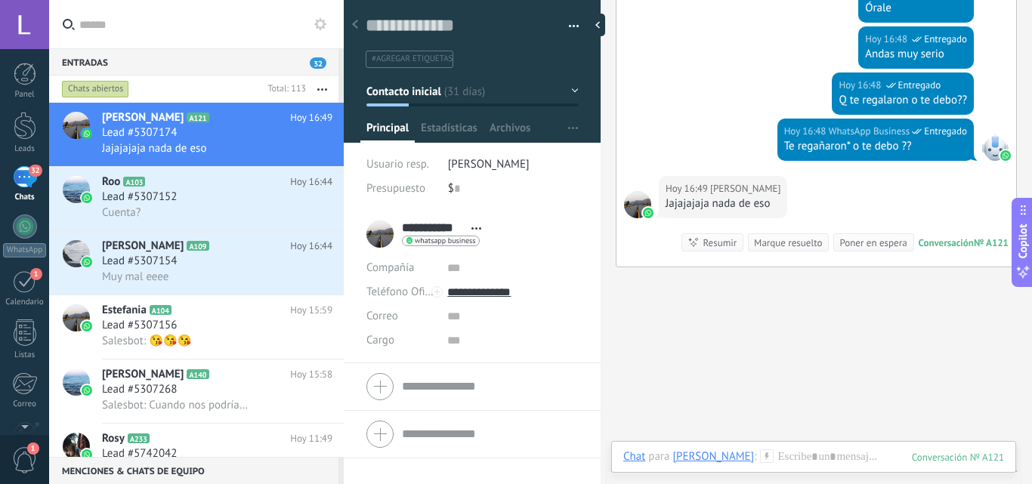
drag, startPoint x: 905, startPoint y: 178, endPoint x: 941, endPoint y: 115, distance: 72.5
click at [940, 108] on div "Q te regalaron o te debo??" at bounding box center [903, 100] width 128 height 15
drag, startPoint x: 941, startPoint y: 111, endPoint x: 950, endPoint y: 106, distance: 10.5
click at [950, 93] on div "[DATE] 16:48 WhatsApp Business Entregado" at bounding box center [903, 85] width 128 height 15
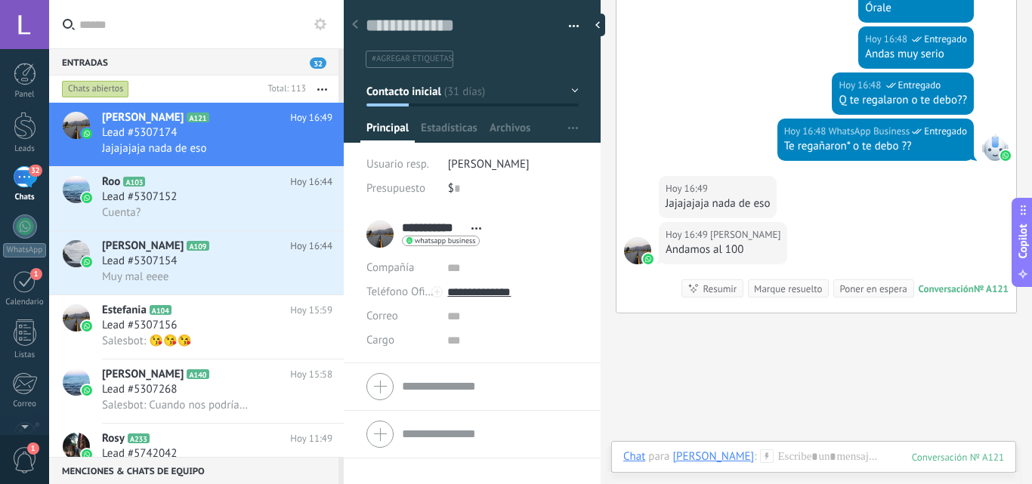
scroll to position [2878, 0]
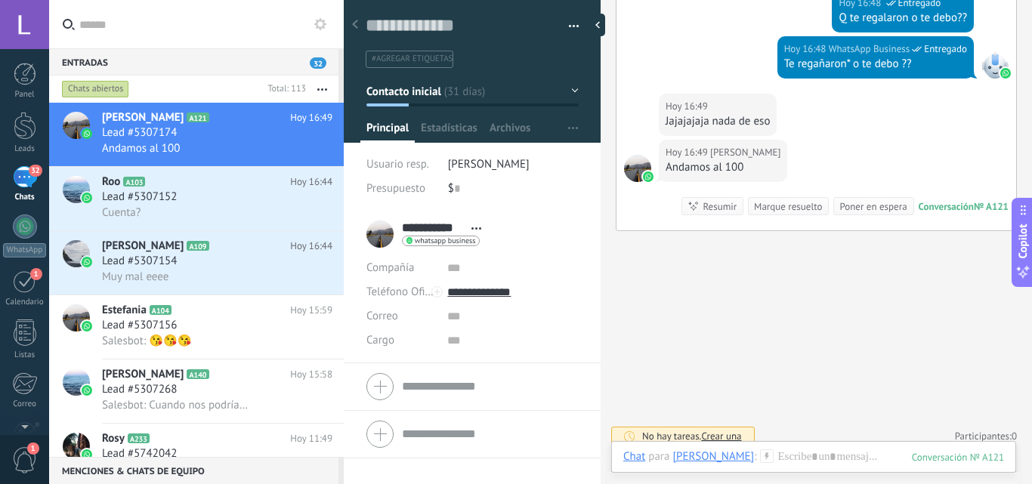
click at [887, 162] on div "[DATE] 16:49 [PERSON_NAME] al 100 Conversación № A121 Conversación № A121 Resum…" at bounding box center [817, 185] width 400 height 91
click at [696, 16] on div "[DATE] 16:48 WhatsApp Business Entregado Q te regalaron o te debo??" at bounding box center [817, 13] width 400 height 46
click at [605, 20] on div at bounding box center [597, 25] width 15 height 23
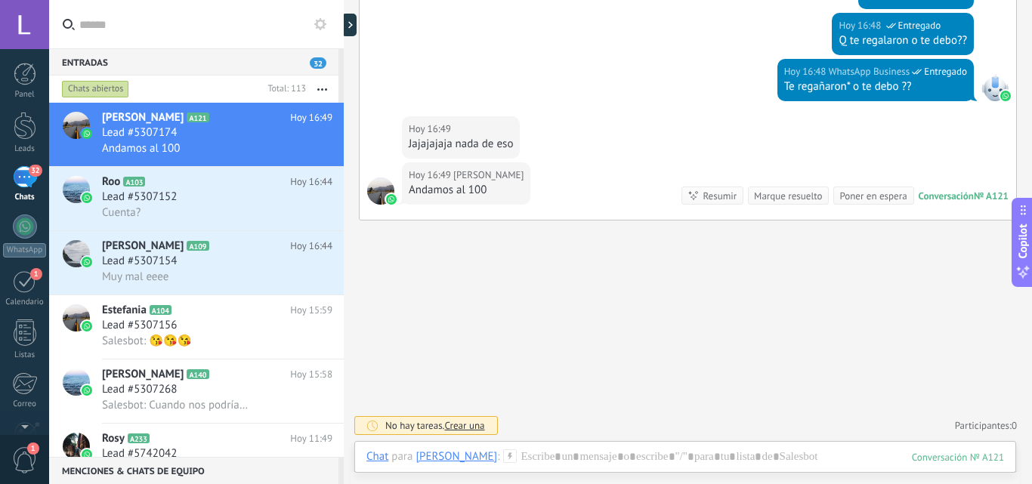
type textarea "**********"
click at [889, 44] on div "Q te regalaron o te debo??" at bounding box center [903, 40] width 128 height 15
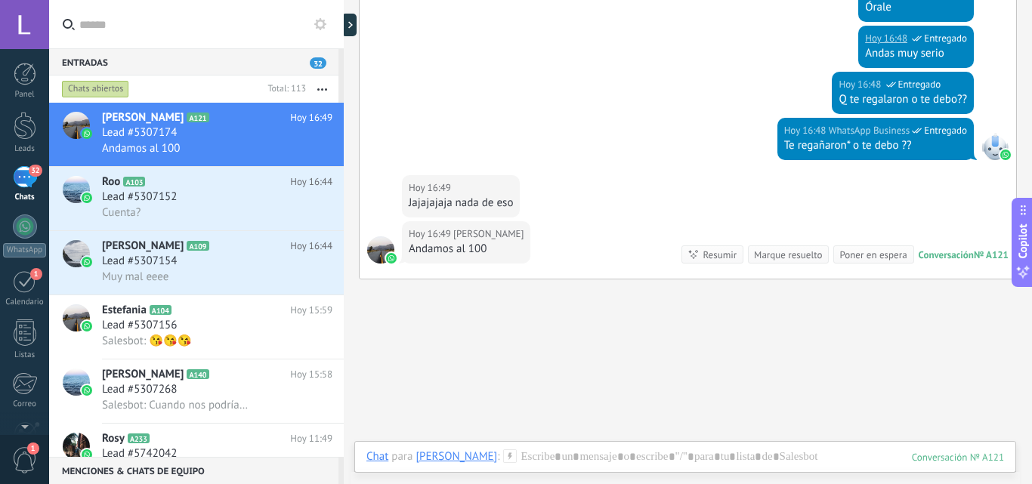
scroll to position [2689, 0]
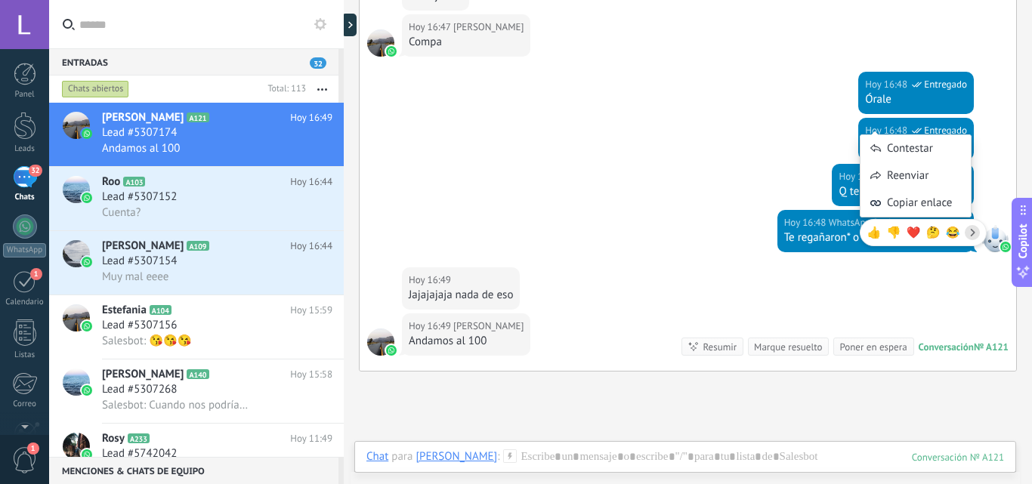
click at [820, 190] on div "[DATE] 16:48 WhatsApp Business Entregado Q te regalaron o te debo??" at bounding box center [688, 187] width 657 height 46
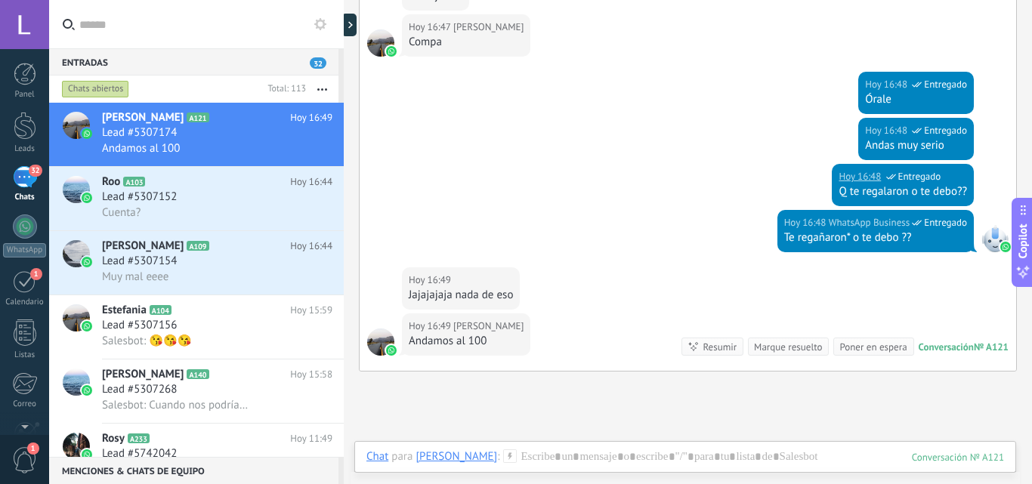
click at [847, 186] on div "Q te regalaron o te debo??" at bounding box center [903, 191] width 128 height 15
click at [939, 165] on div "[DATE] 16:48 WhatsApp Business Entregado Q te regalaron o te debo??" at bounding box center [903, 185] width 142 height 42
click at [939, 178] on div "[DATE] 16:48 WhatsApp Business Entregado" at bounding box center [903, 176] width 128 height 15
click at [936, 176] on div "[DATE] 16:48 WhatsApp Business Entregado" at bounding box center [903, 176] width 128 height 15
click at [951, 181] on div "[DATE] 16:48 WhatsApp Business Entregado" at bounding box center [903, 176] width 128 height 15
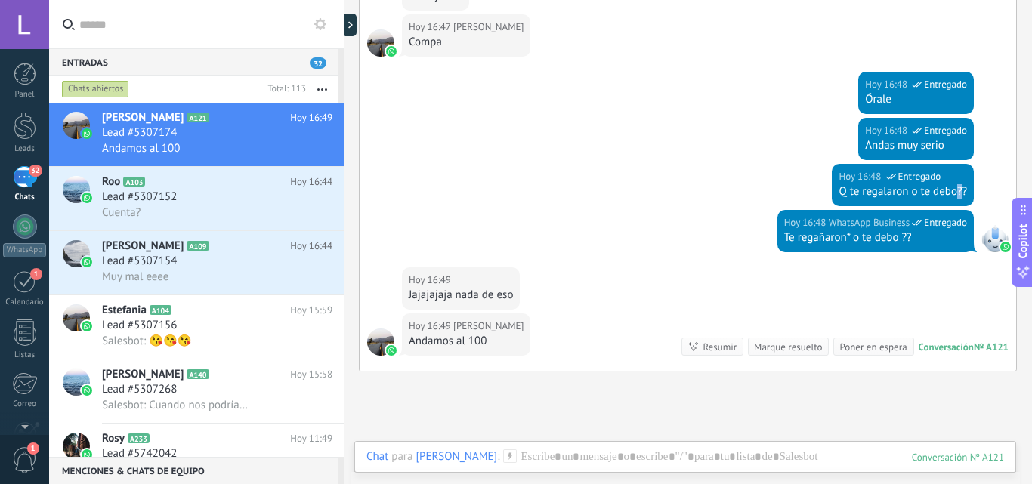
click at [956, 196] on div "Q te regalaron o te debo??" at bounding box center [903, 191] width 128 height 15
click at [956, 193] on div "Q te regalaron o te debo??" at bounding box center [903, 191] width 128 height 15
click at [839, 188] on div "Q te regalaron o te debo??" at bounding box center [903, 191] width 128 height 15
click at [775, 187] on div "[DATE] 16:48 WhatsApp Business Entregado Q te regalaron o te debo??" at bounding box center [688, 187] width 657 height 46
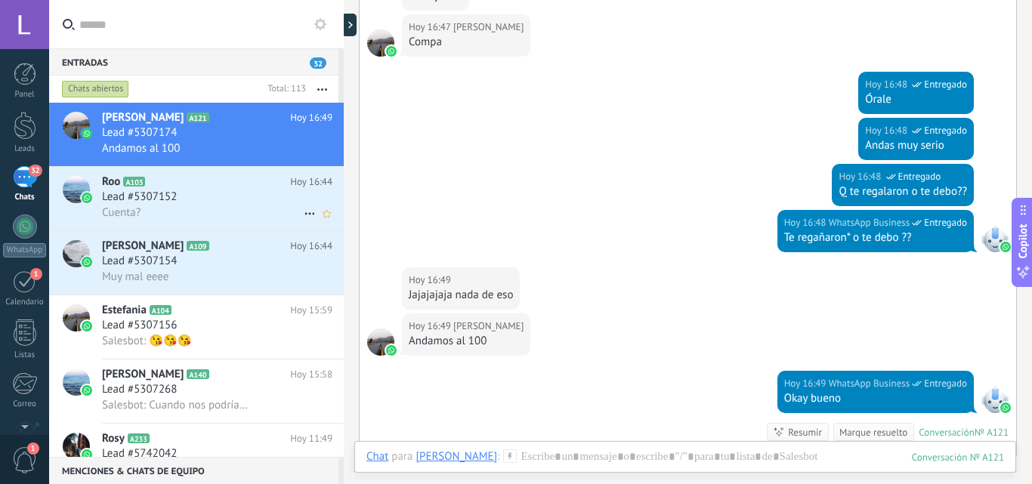
scroll to position [2777, 0]
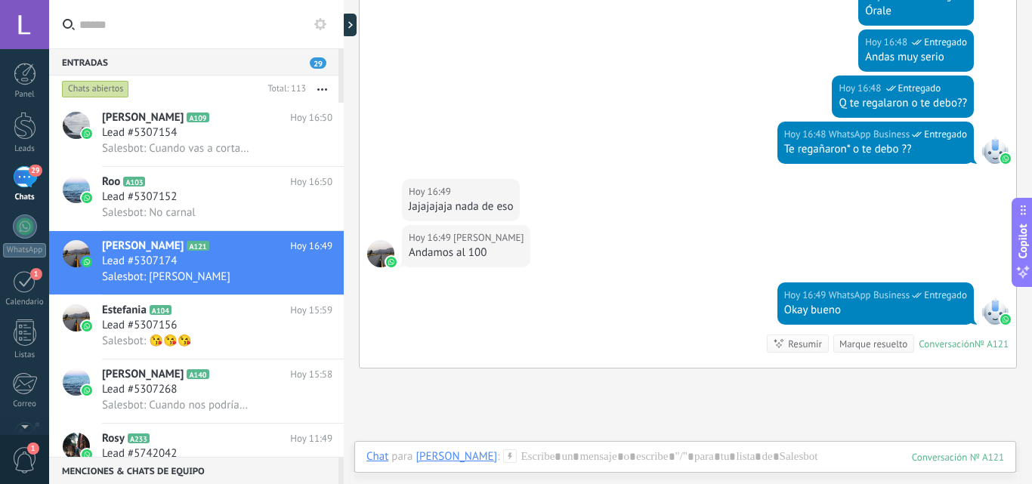
click at [38, 158] on div "Panel Leads 29 Chats WhatsApp Clientes" at bounding box center [24, 321] width 49 height 517
